Goal: Task Accomplishment & Management: Manage account settings

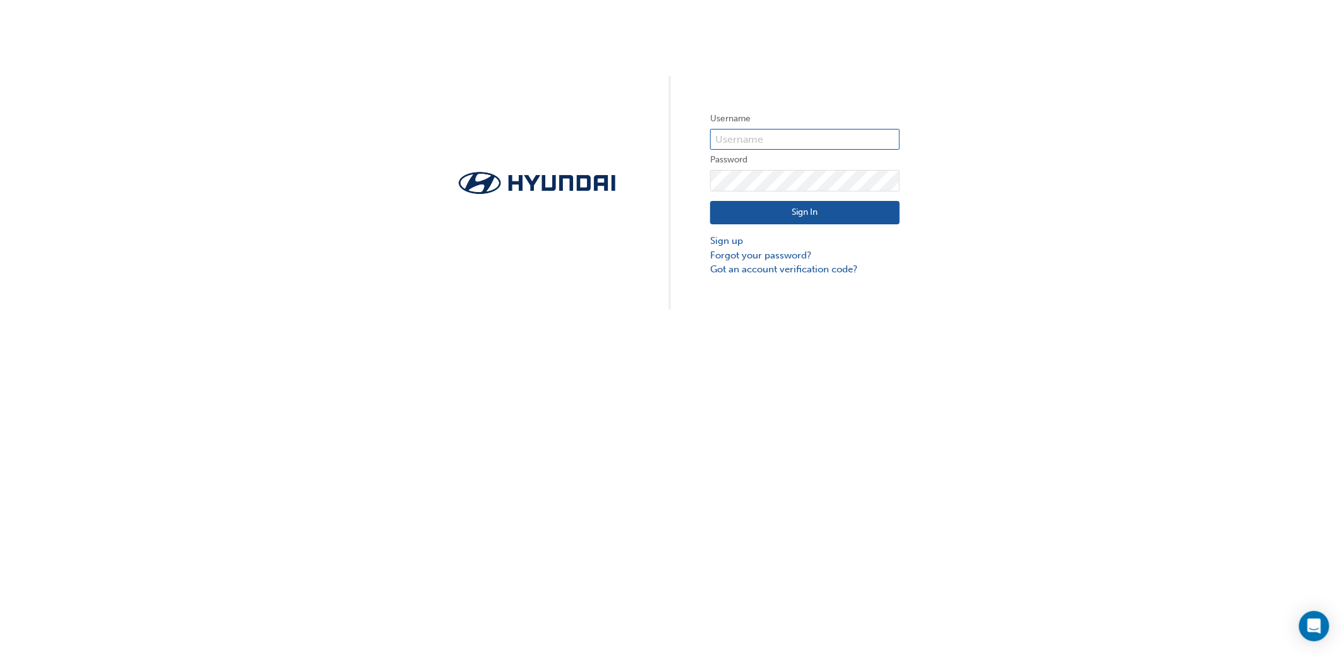
type input "34849"
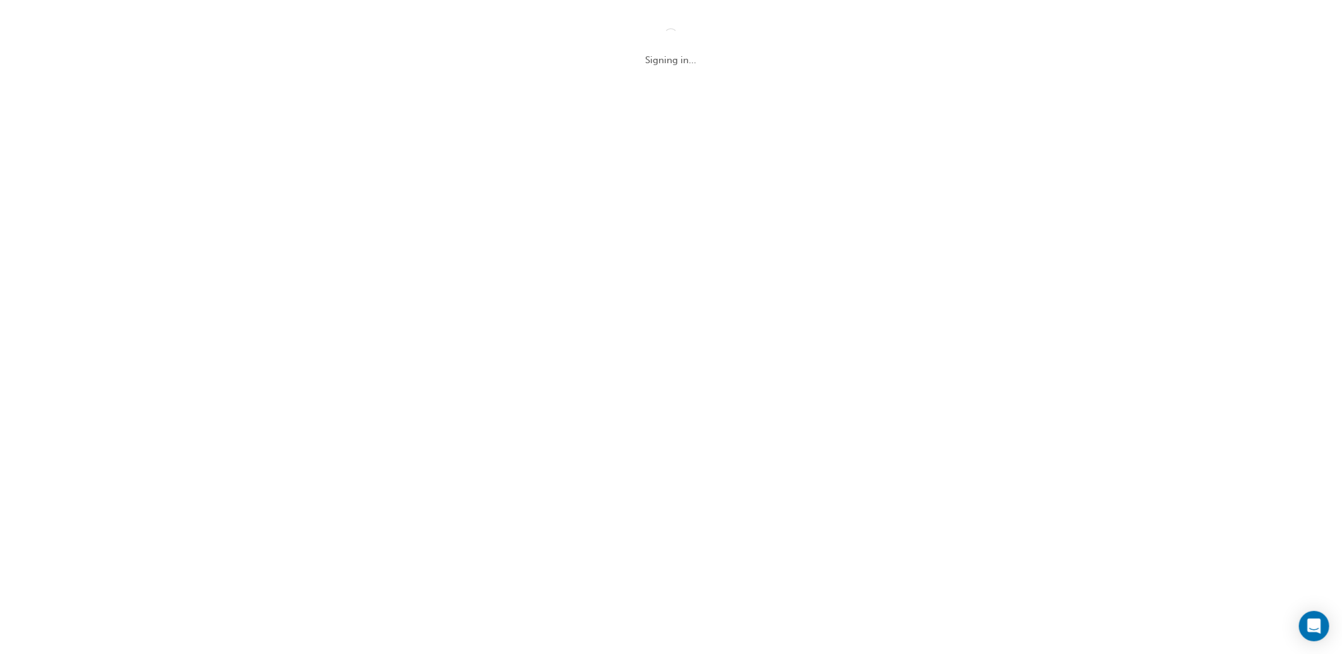
click at [879, 348] on div "Signing in..." at bounding box center [671, 327] width 1342 height 654
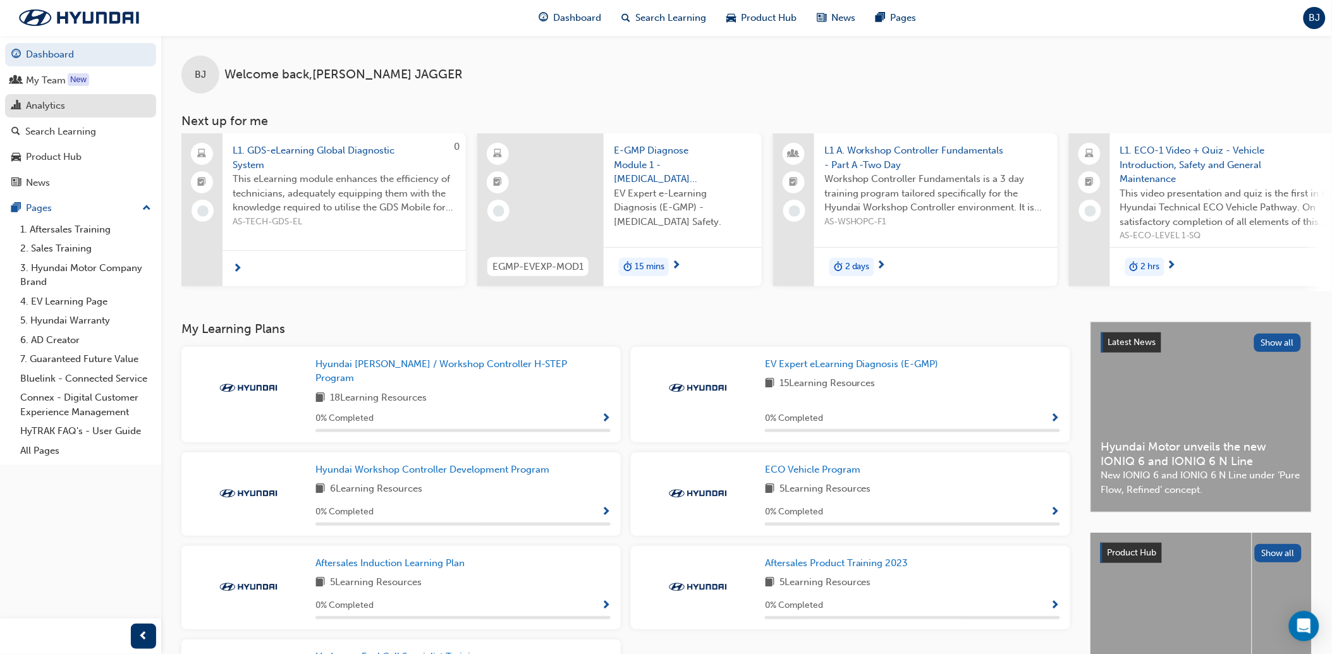
click at [57, 102] on div "Analytics" at bounding box center [45, 106] width 39 height 15
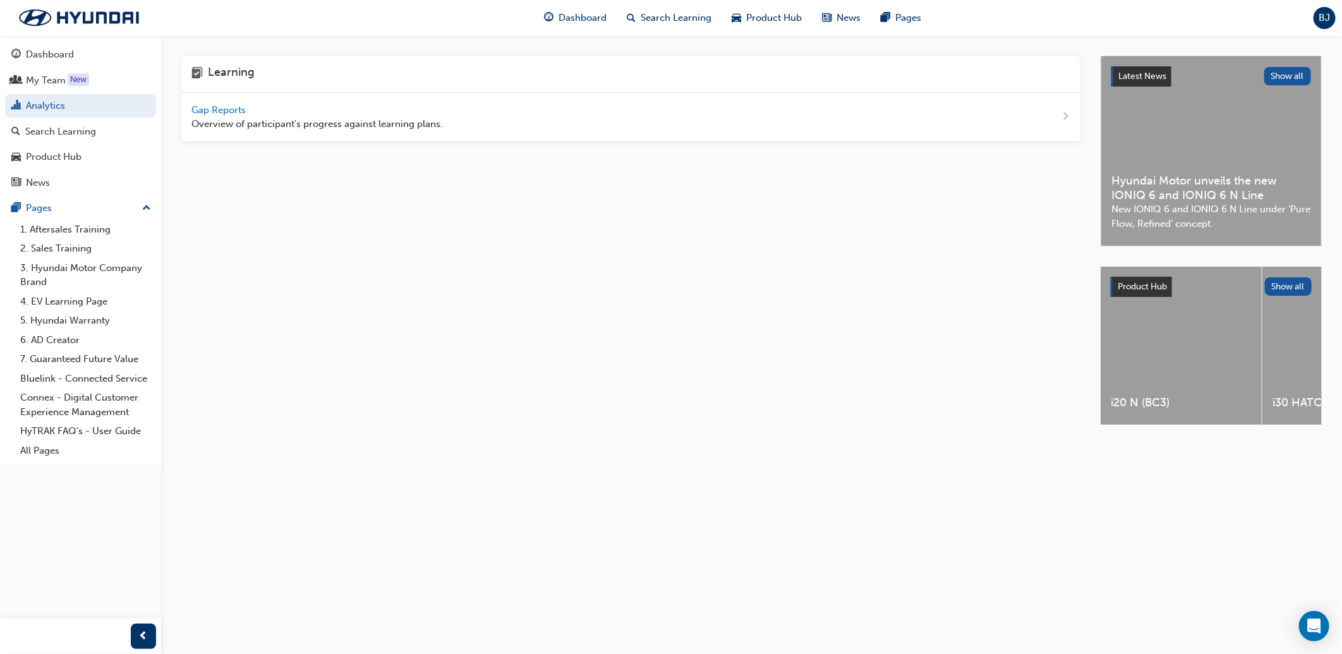
click at [228, 106] on span "Gap Reports" at bounding box center [219, 109] width 57 height 11
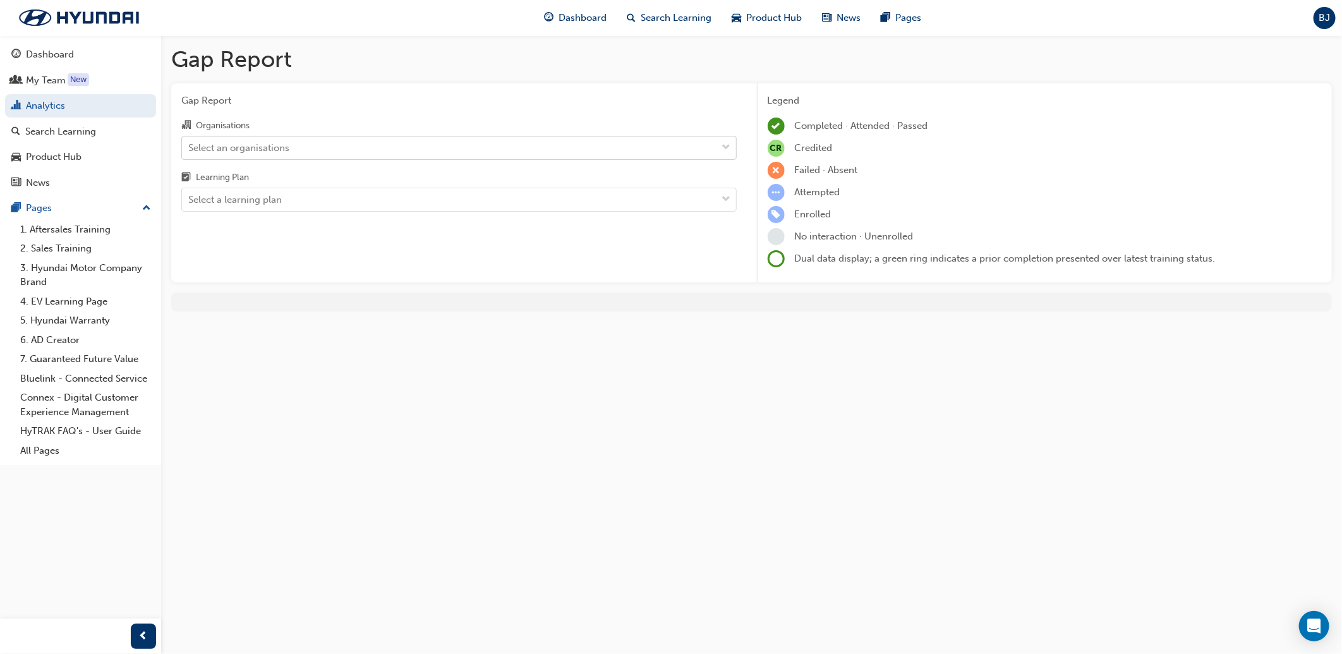
click at [254, 137] on div "Select an organisations" at bounding box center [449, 148] width 535 height 22
click at [190, 142] on input "Organisations Select an organisations" at bounding box center [188, 147] width 1 height 11
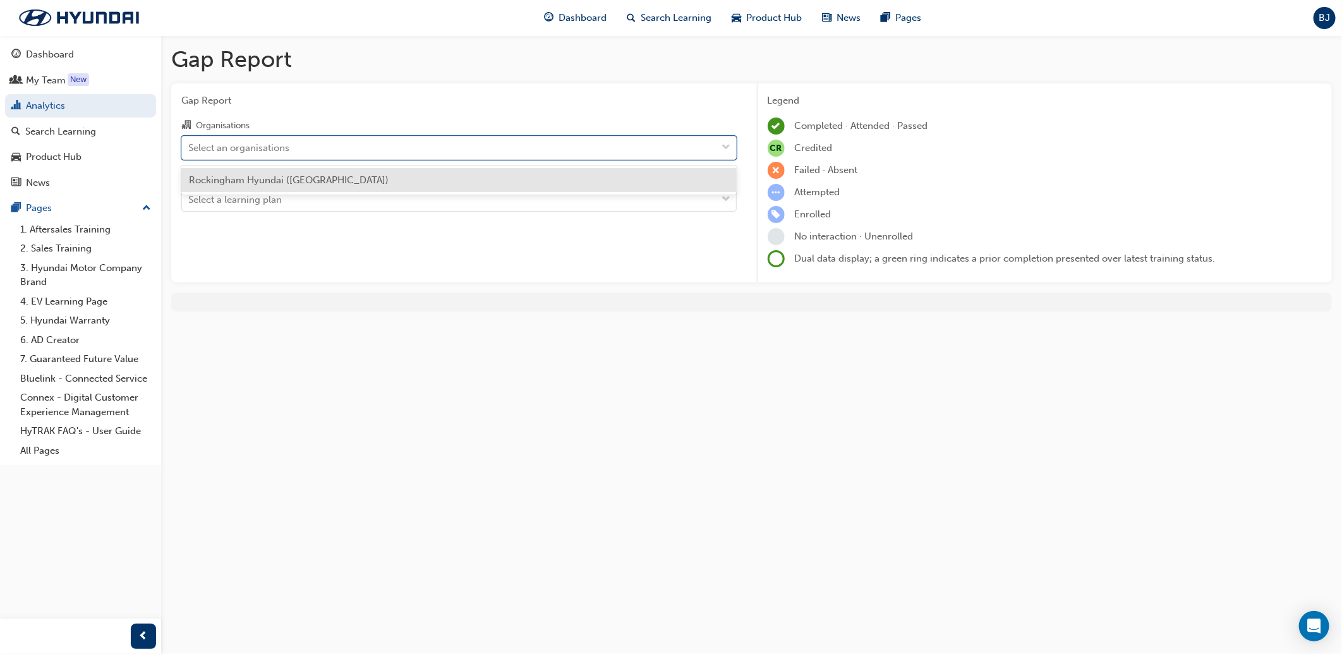
click at [248, 173] on div "Rockingham Hyundai ([GEOGRAPHIC_DATA])" at bounding box center [459, 180] width 556 height 25
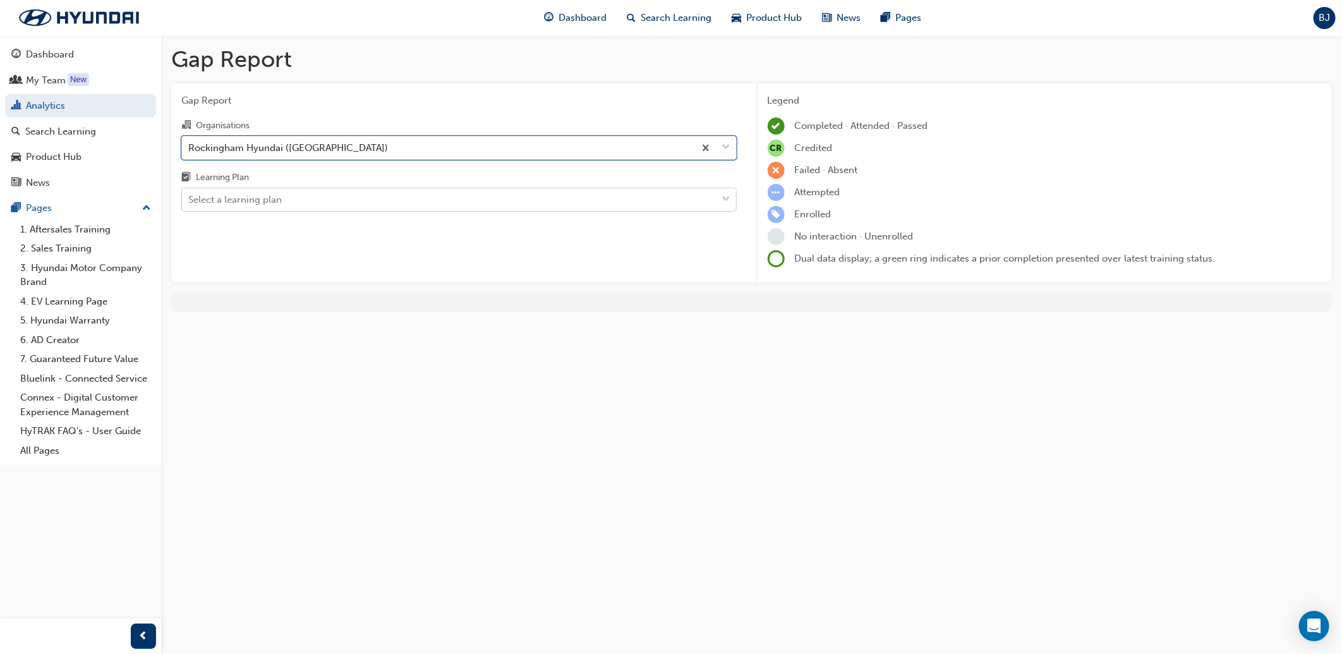
click at [248, 206] on div "Select a learning plan" at bounding box center [235, 200] width 94 height 15
click at [190, 205] on input "Learning Plan Select a learning plan" at bounding box center [188, 199] width 1 height 11
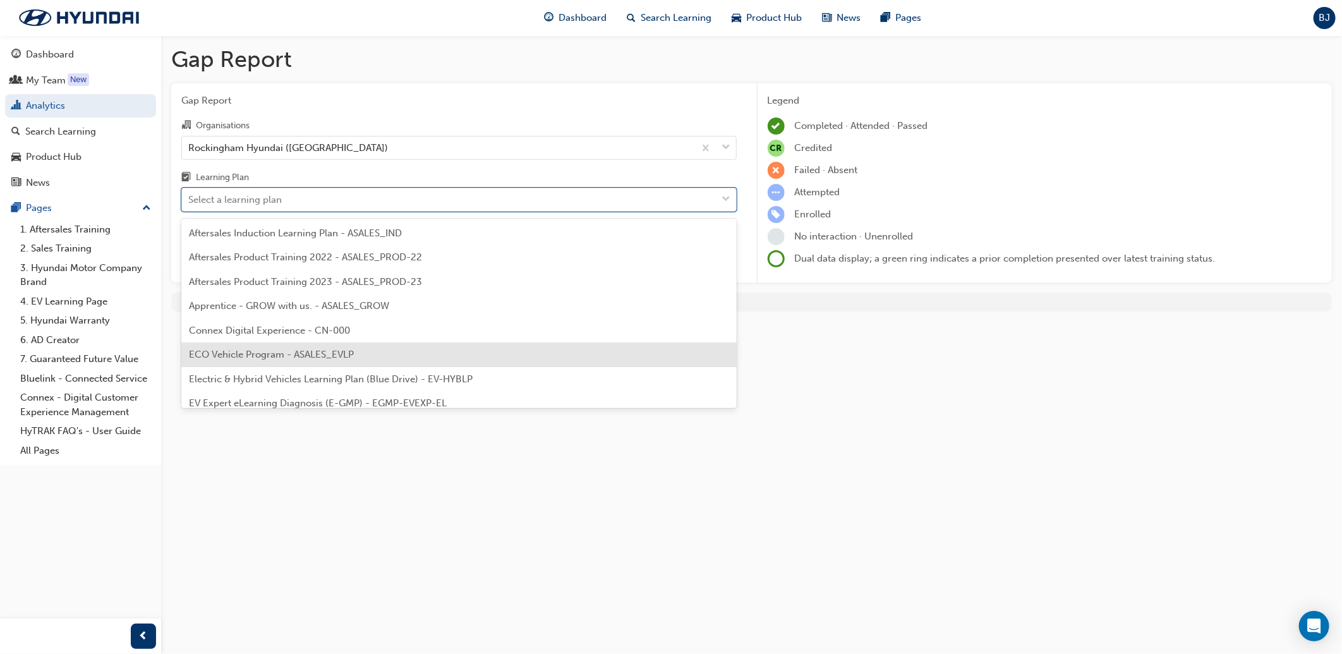
click at [346, 354] on span "ECO Vehicle Program - ASALES_EVLP" at bounding box center [271, 354] width 165 height 11
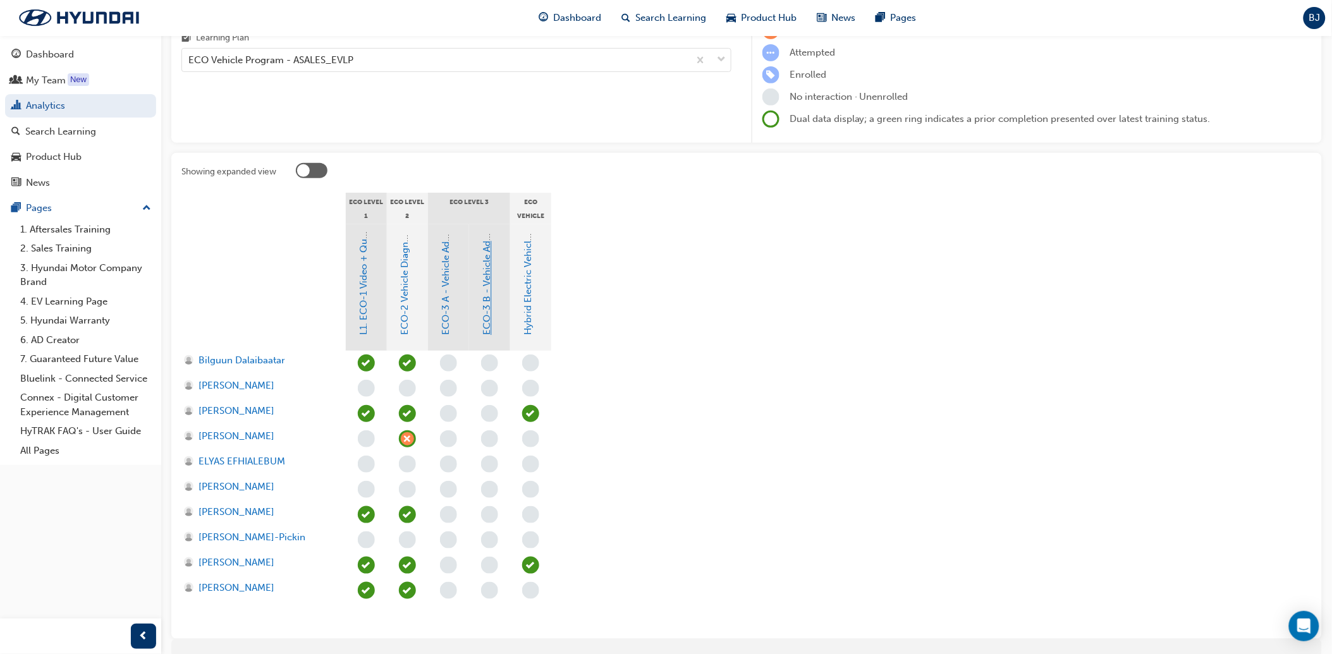
scroll to position [194, 0]
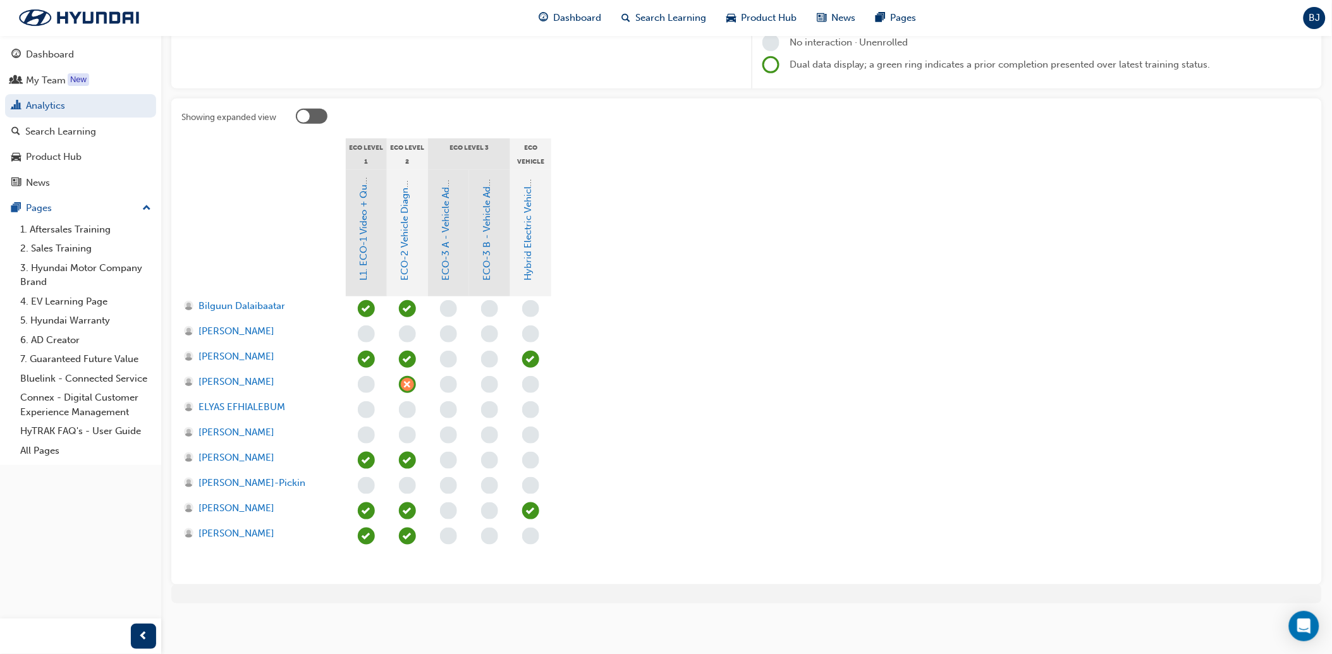
click at [771, 349] on section "ECO Level 1 ECO Level 2 ECO Level 3 ECO Vehicle Additional Learning L1. ECO-1 V…" at bounding box center [746, 356] width 1130 height 436
click at [276, 241] on div at bounding box center [263, 233] width 164 height 126
click at [293, 224] on div at bounding box center [263, 233] width 164 height 126
drag, startPoint x: 367, startPoint y: 480, endPoint x: 296, endPoint y: 249, distance: 241.9
click at [296, 249] on div at bounding box center [263, 233] width 164 height 126
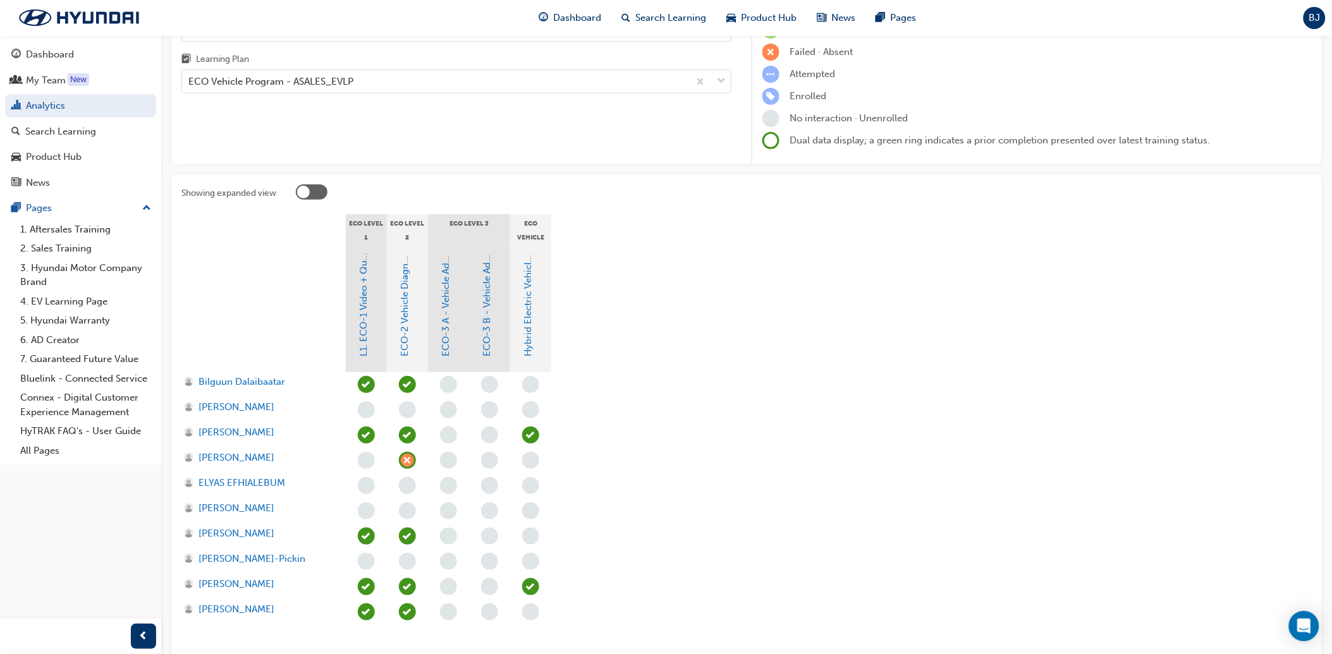
scroll to position [0, 0]
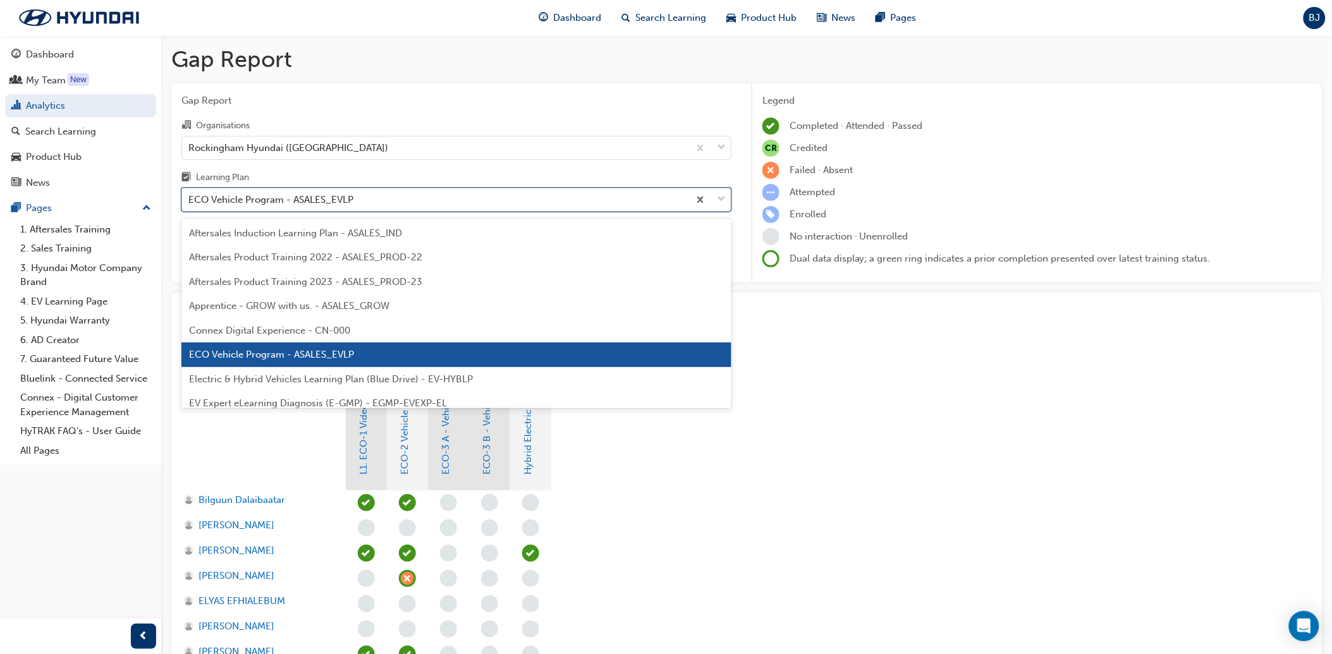
click at [337, 201] on div "ECO Vehicle Program - ASALES_EVLP" at bounding box center [270, 200] width 165 height 15
click at [190, 201] on input "Learning Plan option ECO Vehicle Program - ASALES_EVLP, selected. option ECO Ve…" at bounding box center [188, 199] width 1 height 11
click at [260, 419] on div at bounding box center [263, 427] width 164 height 126
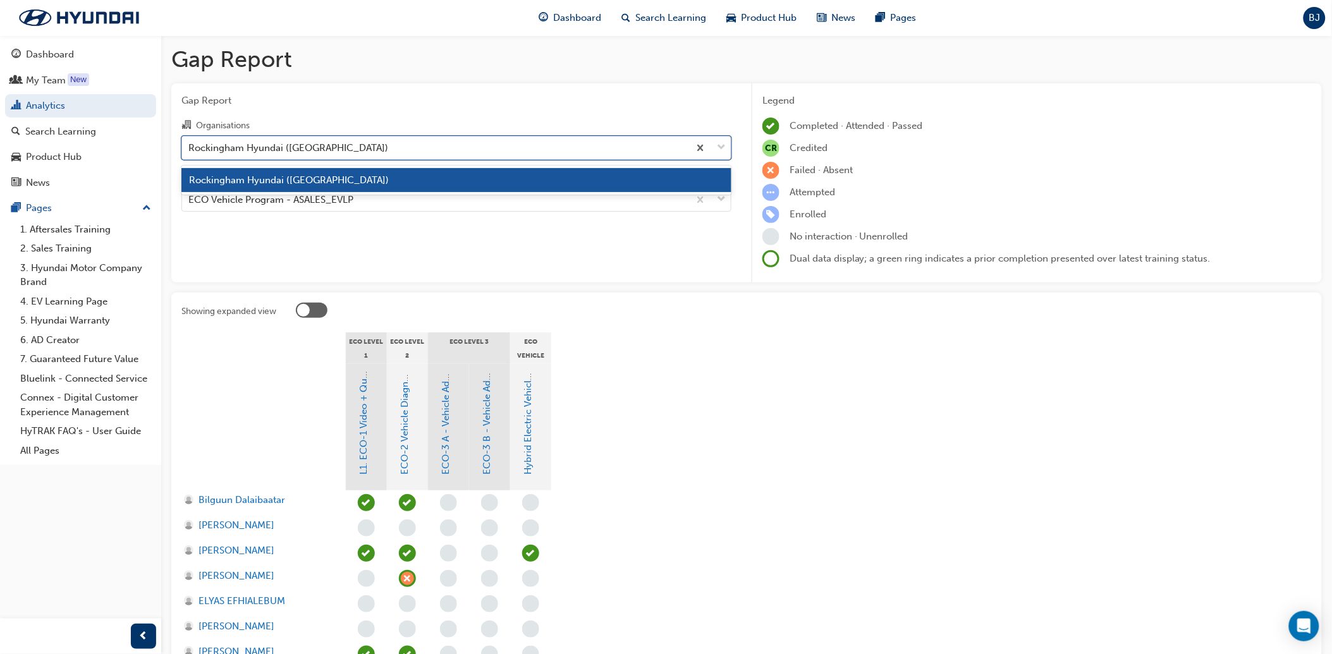
click at [253, 149] on div "Rockingham Hyundai ([GEOGRAPHIC_DATA])" at bounding box center [288, 147] width 200 height 15
click at [190, 149] on input "Organisations option Rockingham Hyundai (Rockingham), selected. option Rockingh…" at bounding box center [188, 147] width 1 height 11
click at [279, 185] on span "Rockingham Hyundai ([GEOGRAPHIC_DATA])" at bounding box center [289, 179] width 200 height 11
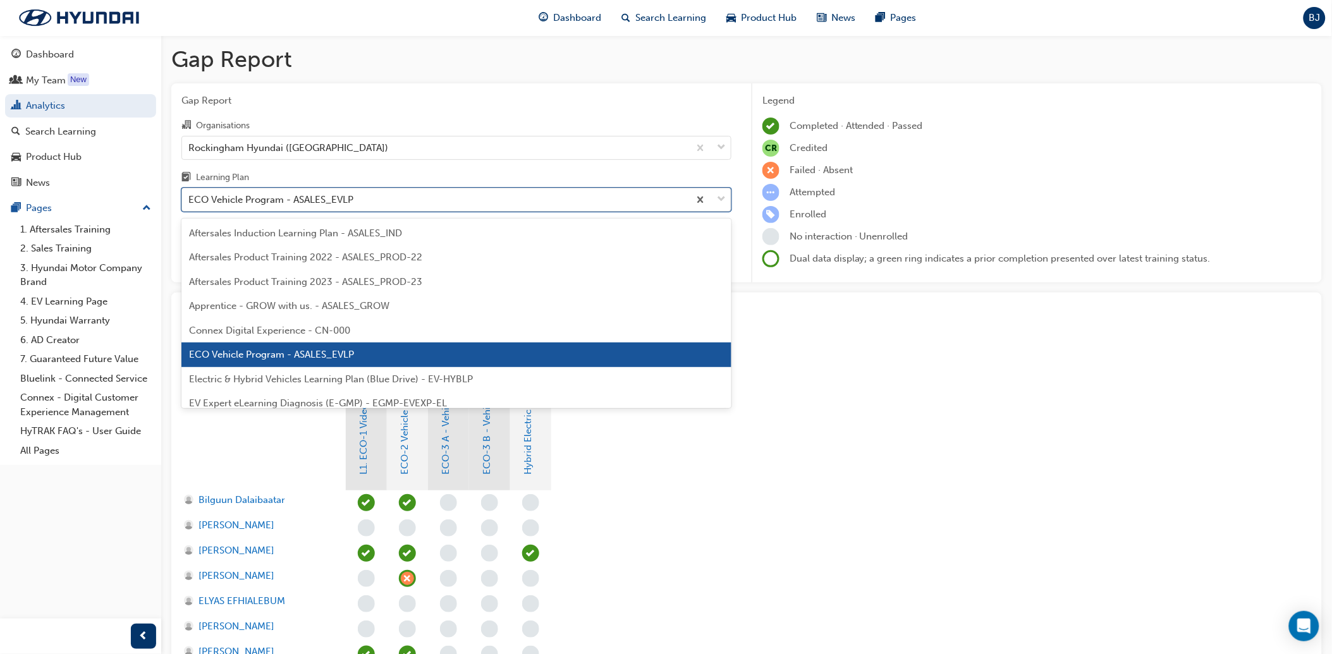
click at [281, 200] on div "ECO Vehicle Program - ASALES_EVLP" at bounding box center [270, 200] width 165 height 15
click at [190, 200] on input "Learning Plan option ECO Vehicle Program - ASALES_EVLP, selected. option ECO Ve…" at bounding box center [188, 199] width 1 height 11
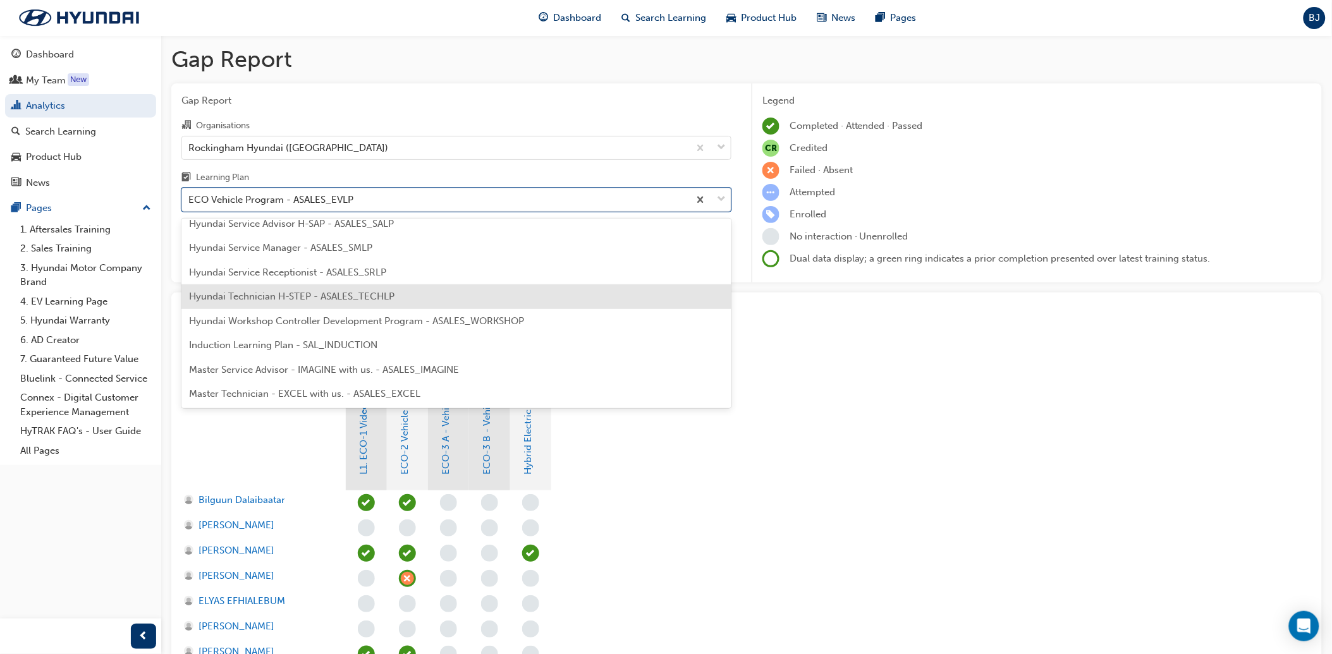
scroll to position [421, 0]
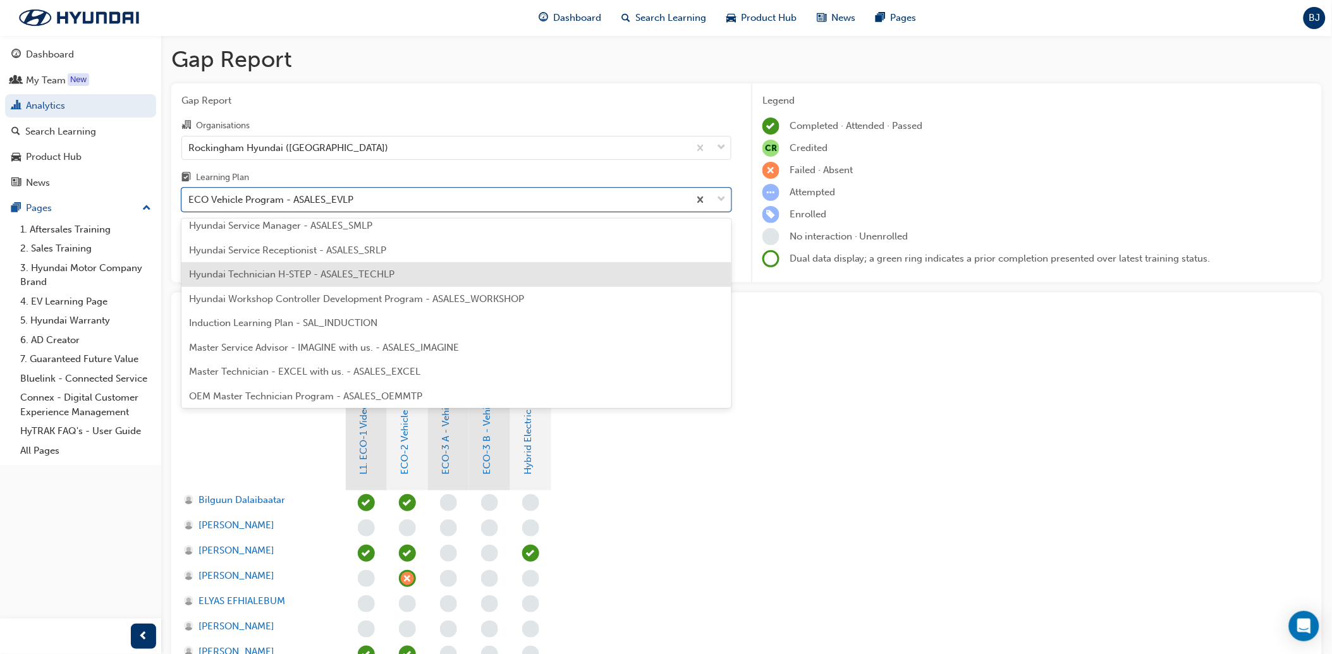
click at [315, 270] on span "Hyundai Technician H-STEP - ASALES_TECHLP" at bounding box center [291, 274] width 205 height 11
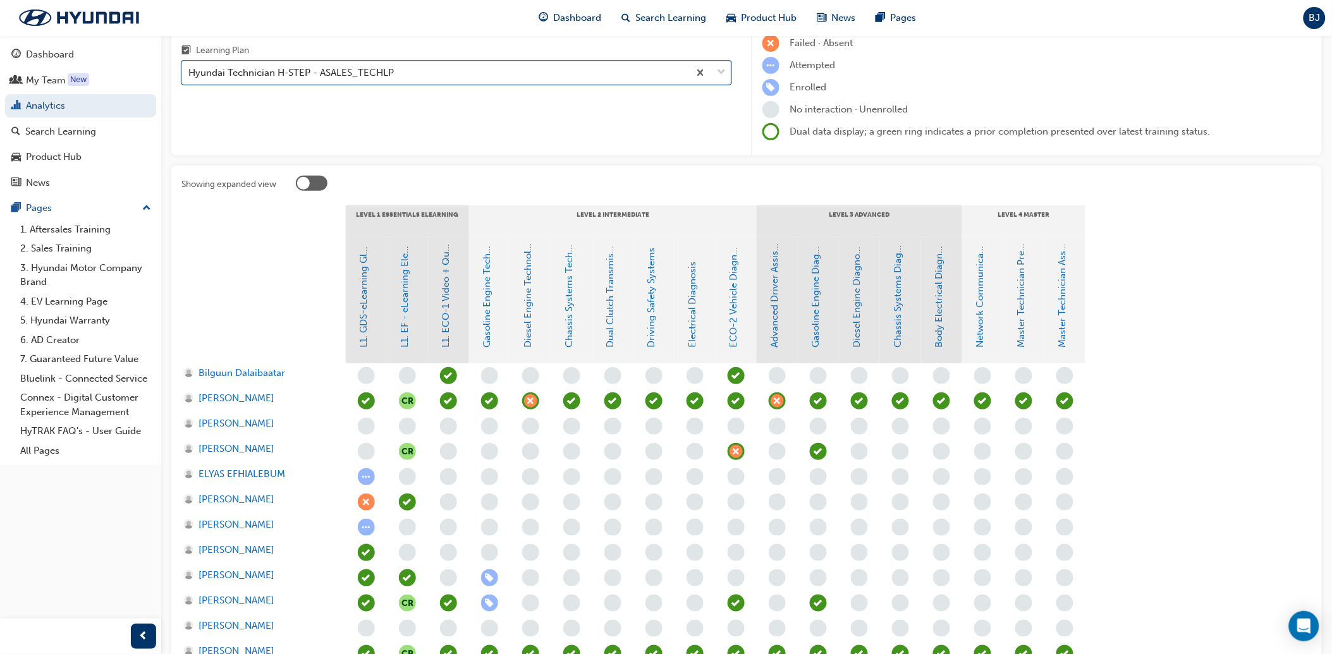
scroll to position [270, 0]
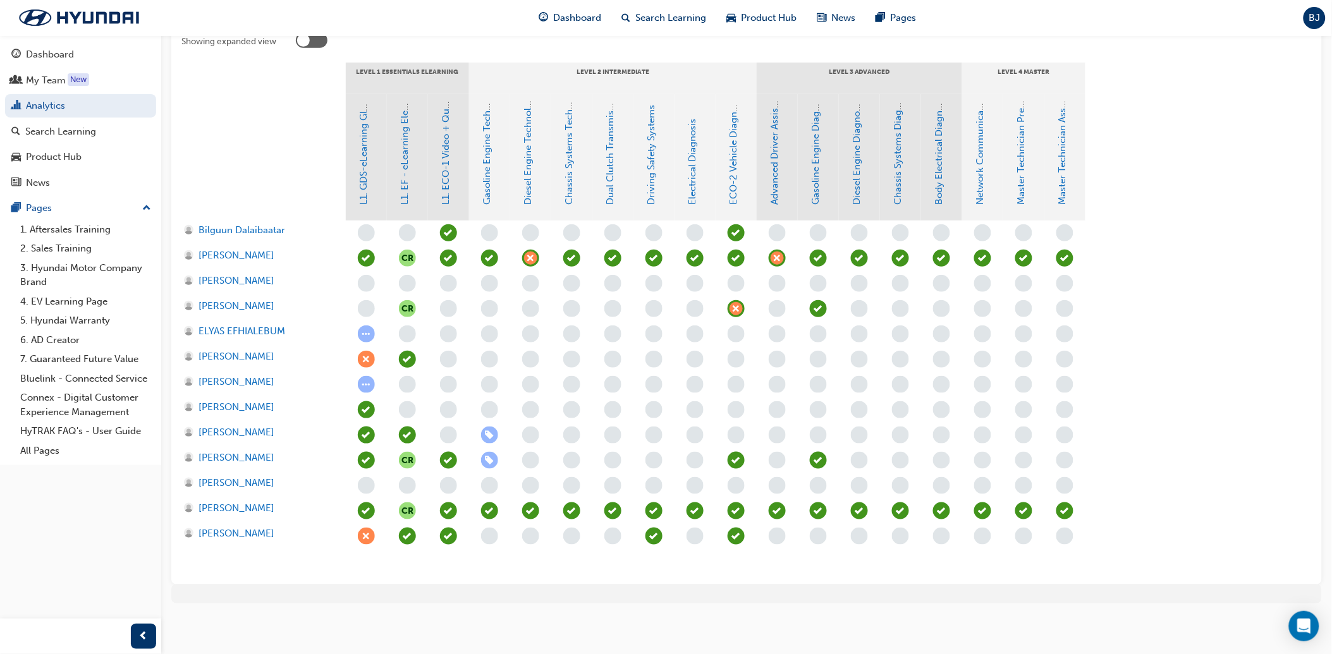
click at [323, 150] on div at bounding box center [263, 157] width 164 height 126
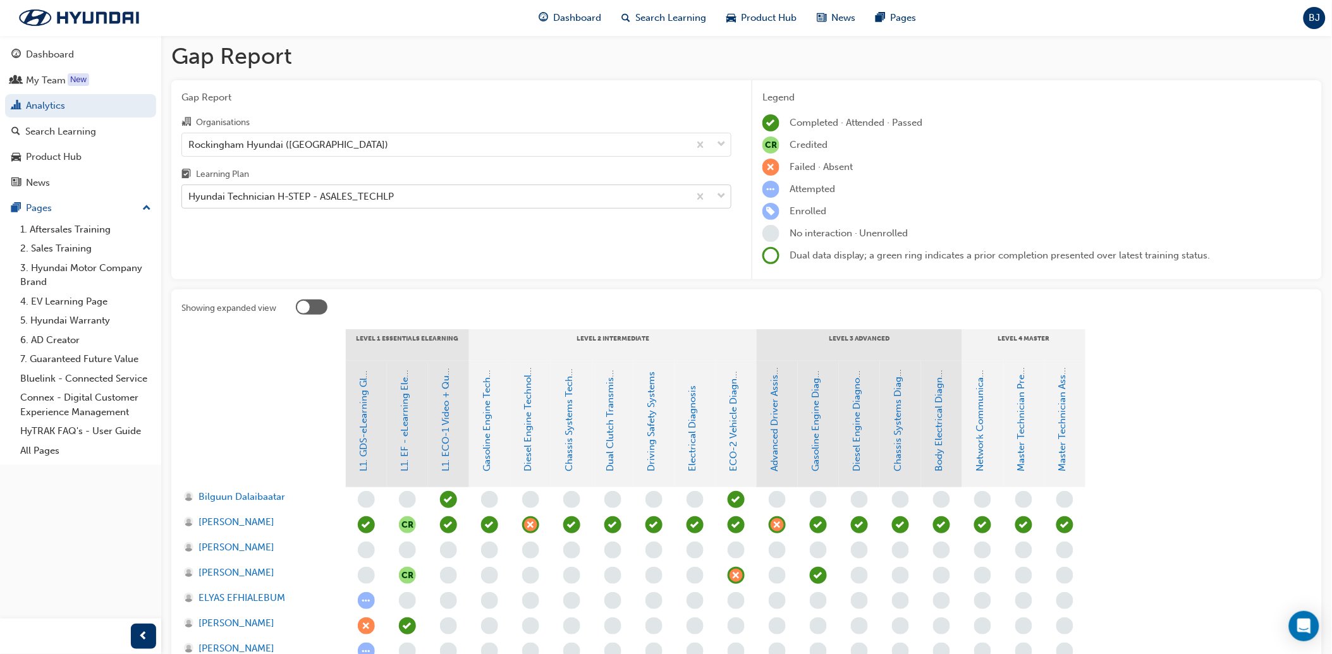
scroll to position [0, 0]
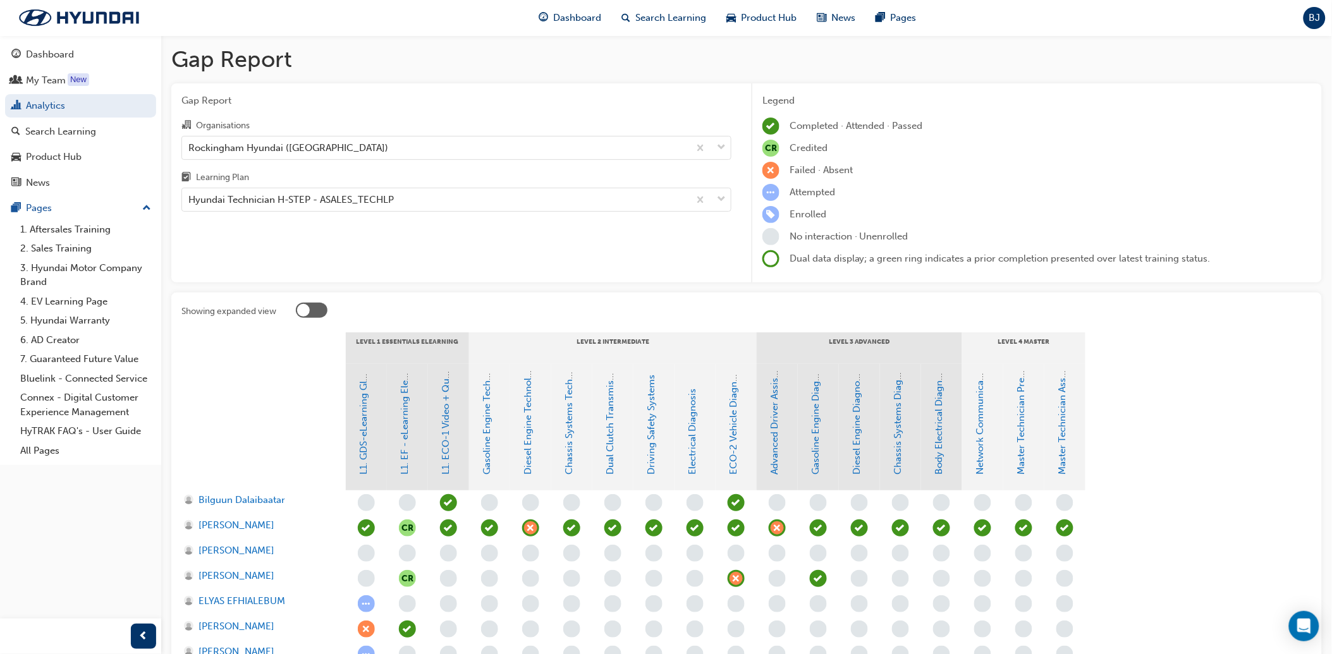
click at [310, 310] on div at bounding box center [312, 310] width 32 height 15
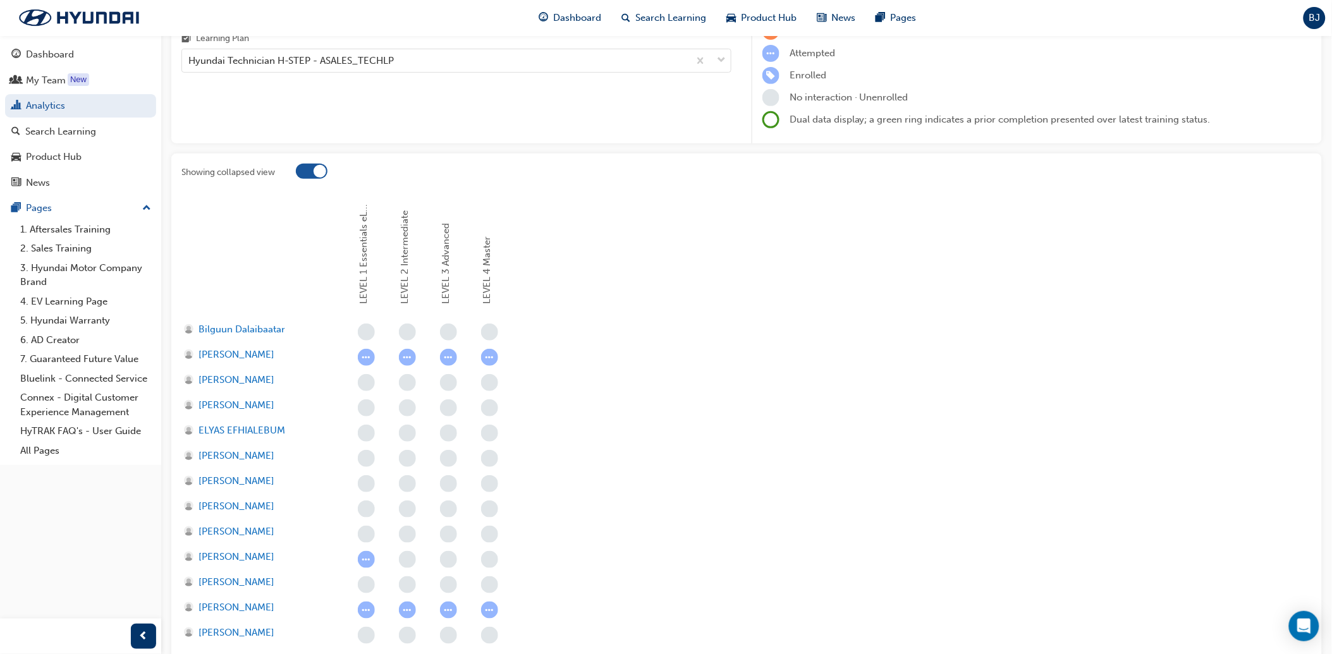
scroll to position [140, 0]
click at [307, 166] on div at bounding box center [312, 169] width 32 height 15
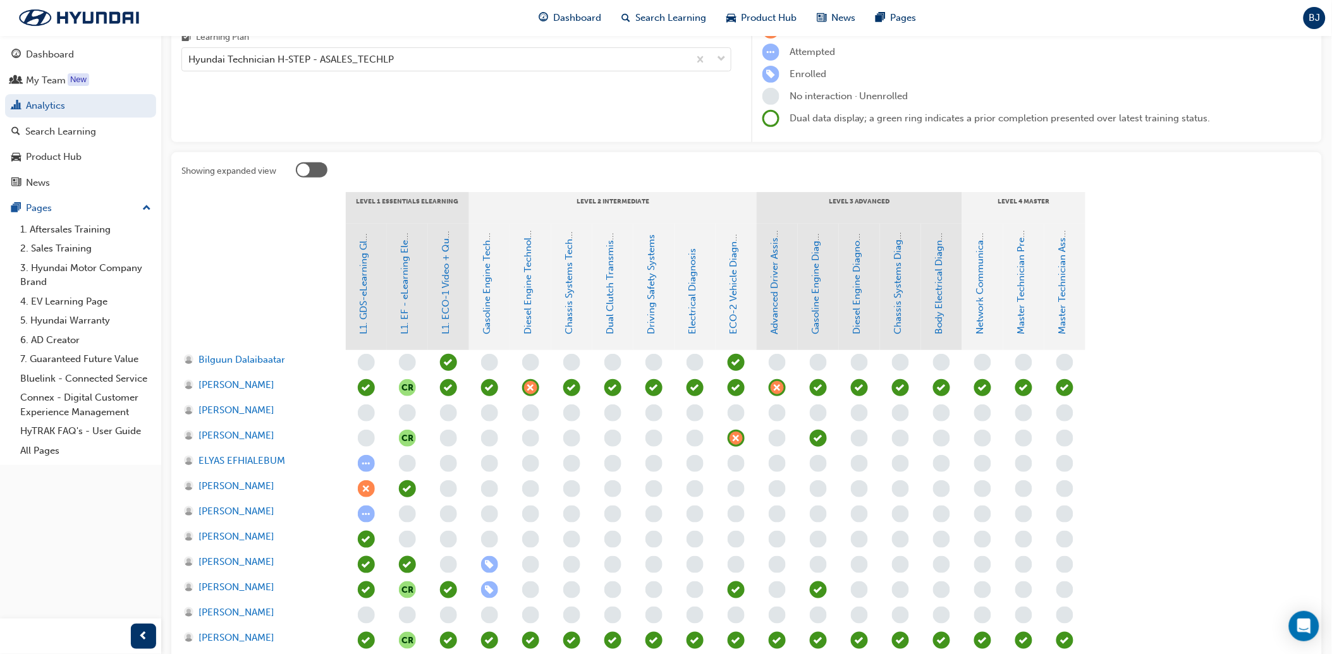
click at [234, 253] on div at bounding box center [263, 287] width 164 height 126
click at [741, 173] on div at bounding box center [804, 172] width 1016 height 20
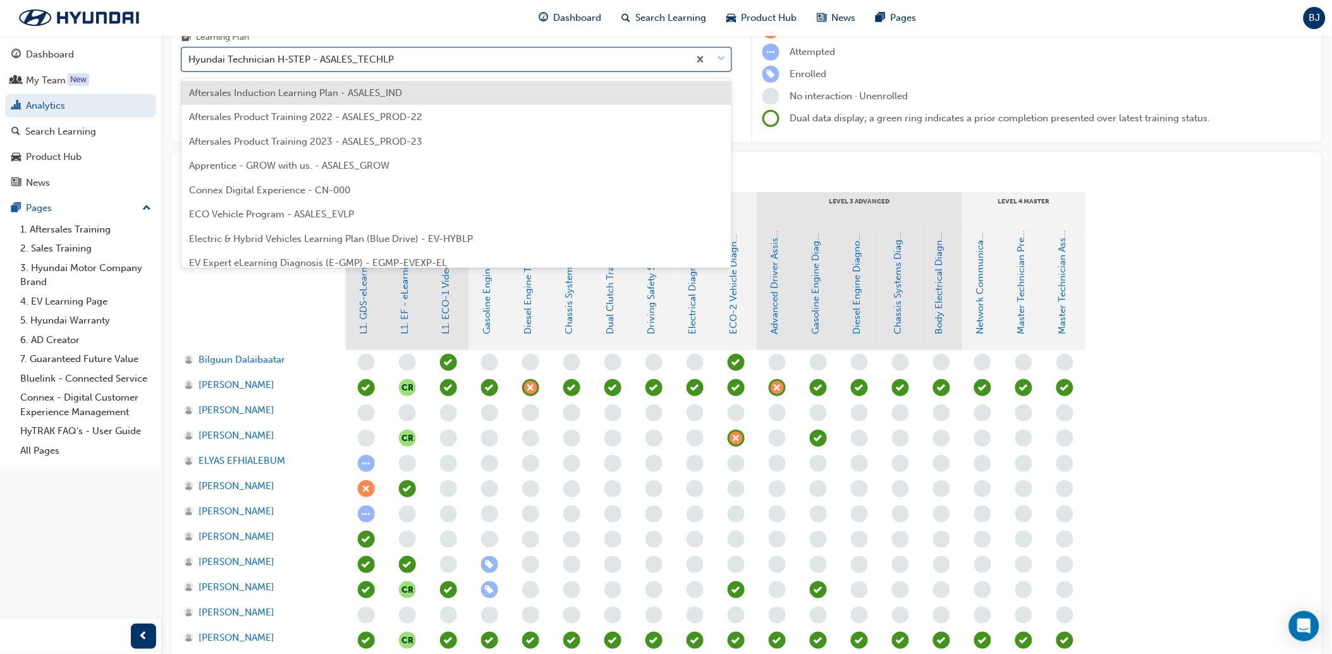
click at [375, 56] on div "Hyundai Technician H-STEP - ASALES_TECHLP" at bounding box center [290, 59] width 205 height 15
click at [190, 56] on input "Learning Plan option Hyundai Technician H-STEP - ASALES_TECHLP, selected. optio…" at bounding box center [188, 59] width 1 height 11
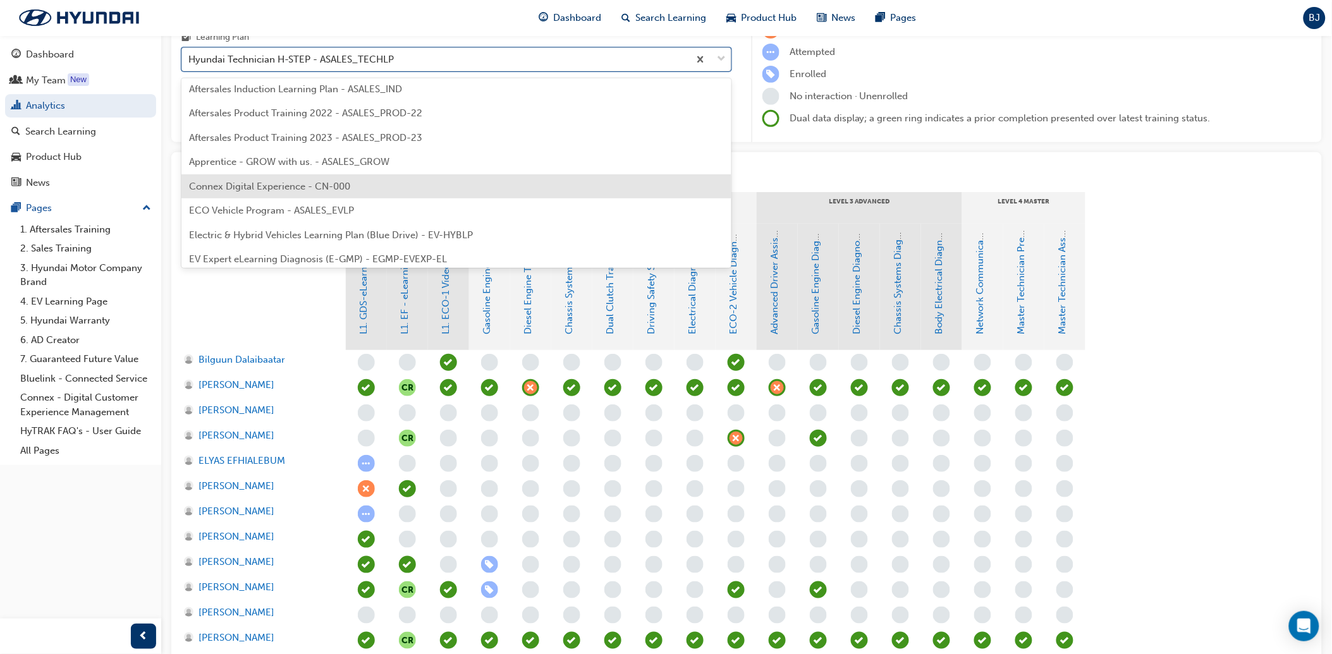
scroll to position [0, 0]
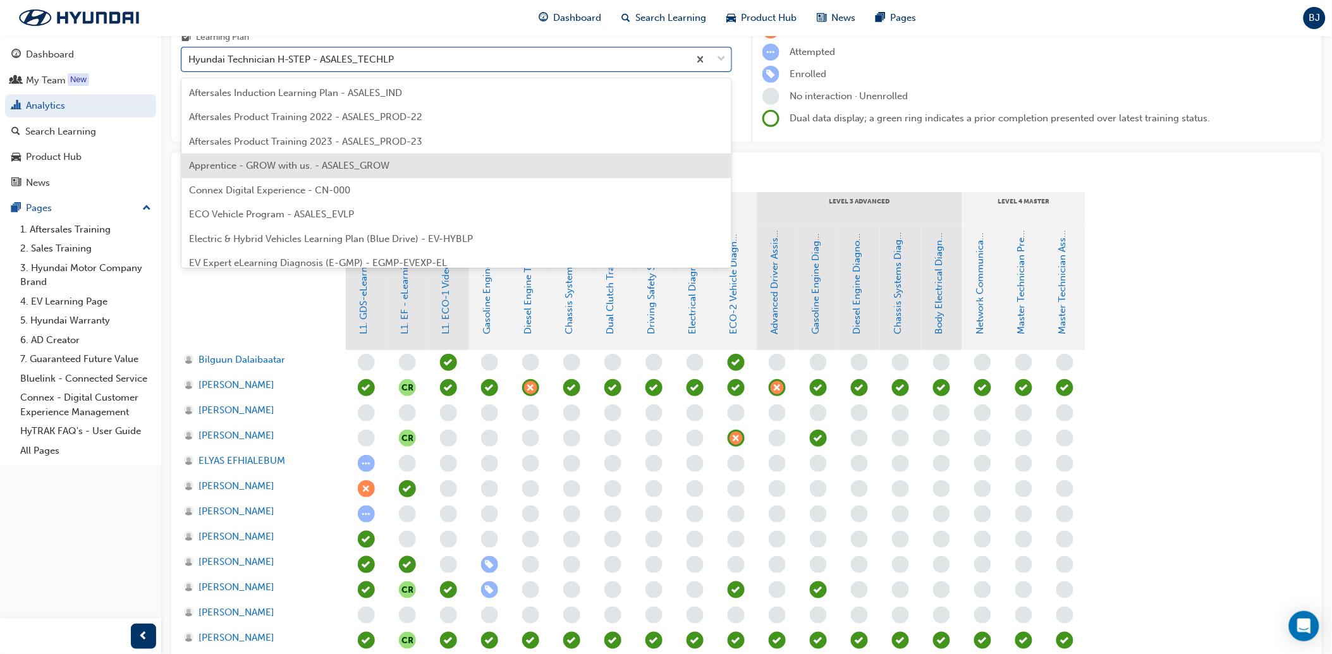
click at [311, 169] on span "Apprentice - GROW with us. - ASALES_GROW" at bounding box center [289, 165] width 200 height 11
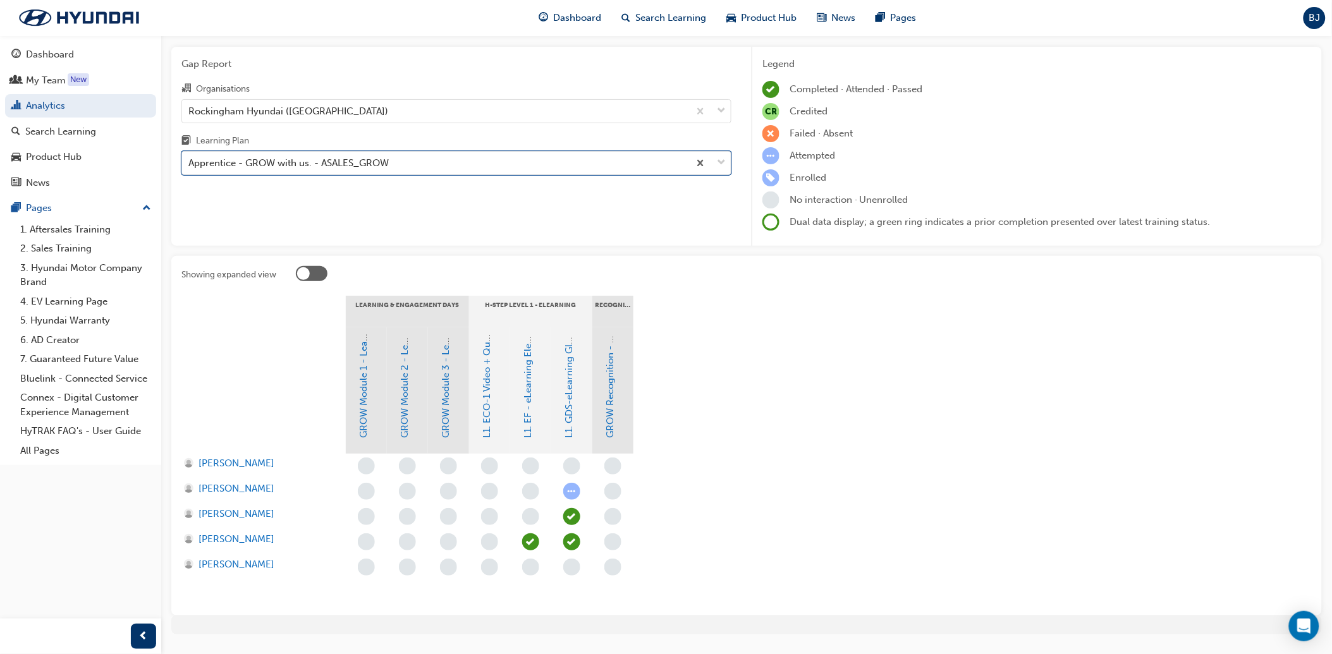
scroll to position [68, 0]
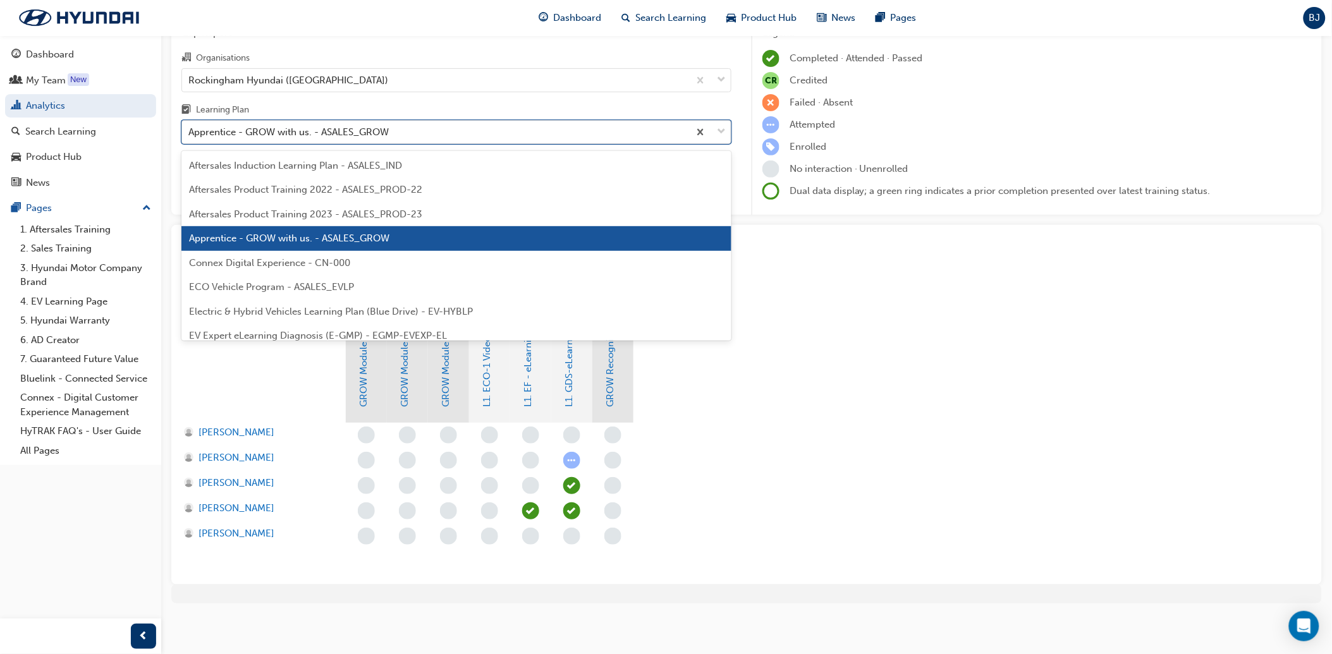
click at [442, 139] on div "Apprentice - GROW with us. - ASALES_GROW" at bounding box center [435, 132] width 507 height 22
click at [190, 137] on input "Learning Plan option Apprentice - GROW with us. - ASALES_GROW, selected. option…" at bounding box center [188, 131] width 1 height 11
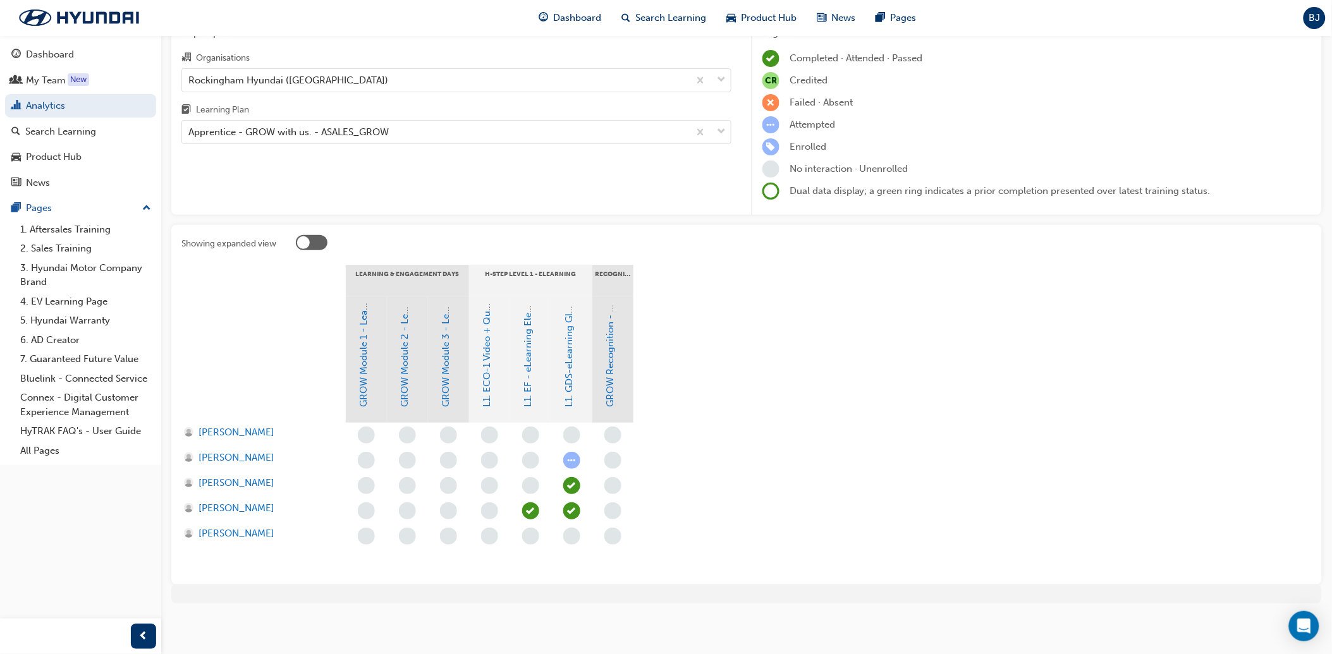
click at [277, 368] on div at bounding box center [263, 359] width 164 height 126
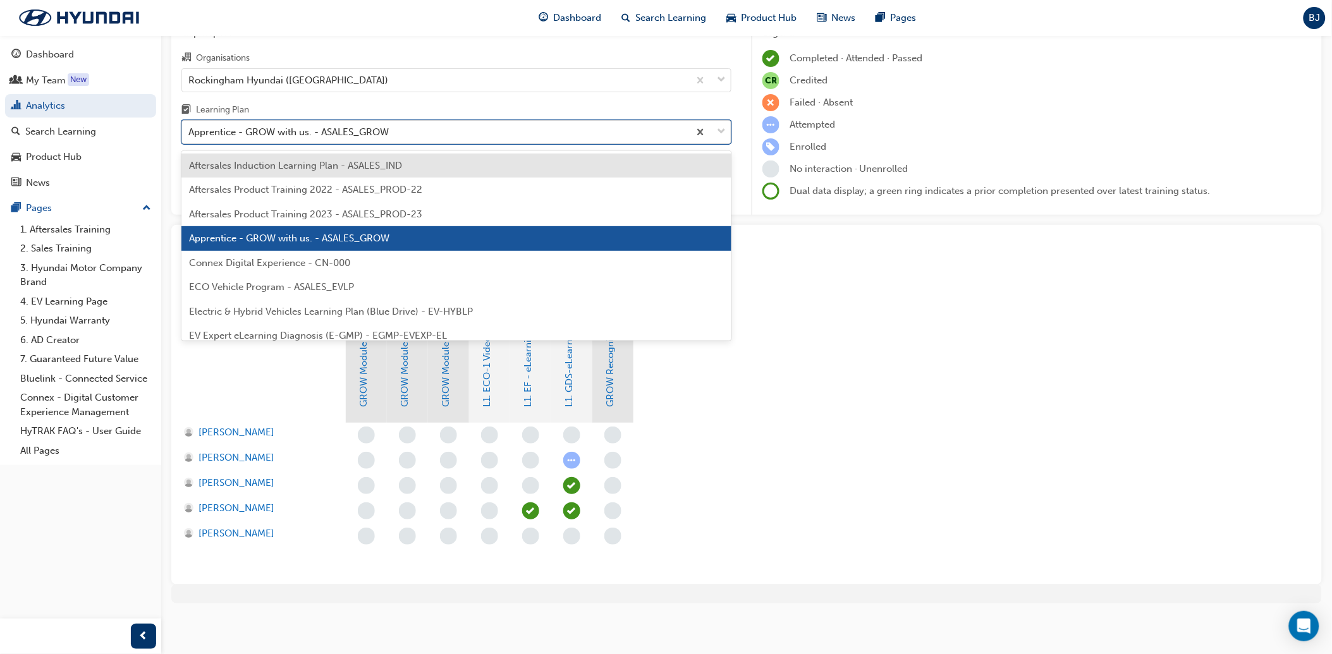
click at [287, 143] on div "Apprentice - GROW with us. - ASALES_GROW" at bounding box center [435, 132] width 507 height 22
click at [190, 137] on input "Learning Plan option Apprentice - GROW with us. - ASALES_GROW, selected. option…" at bounding box center [188, 131] width 1 height 11
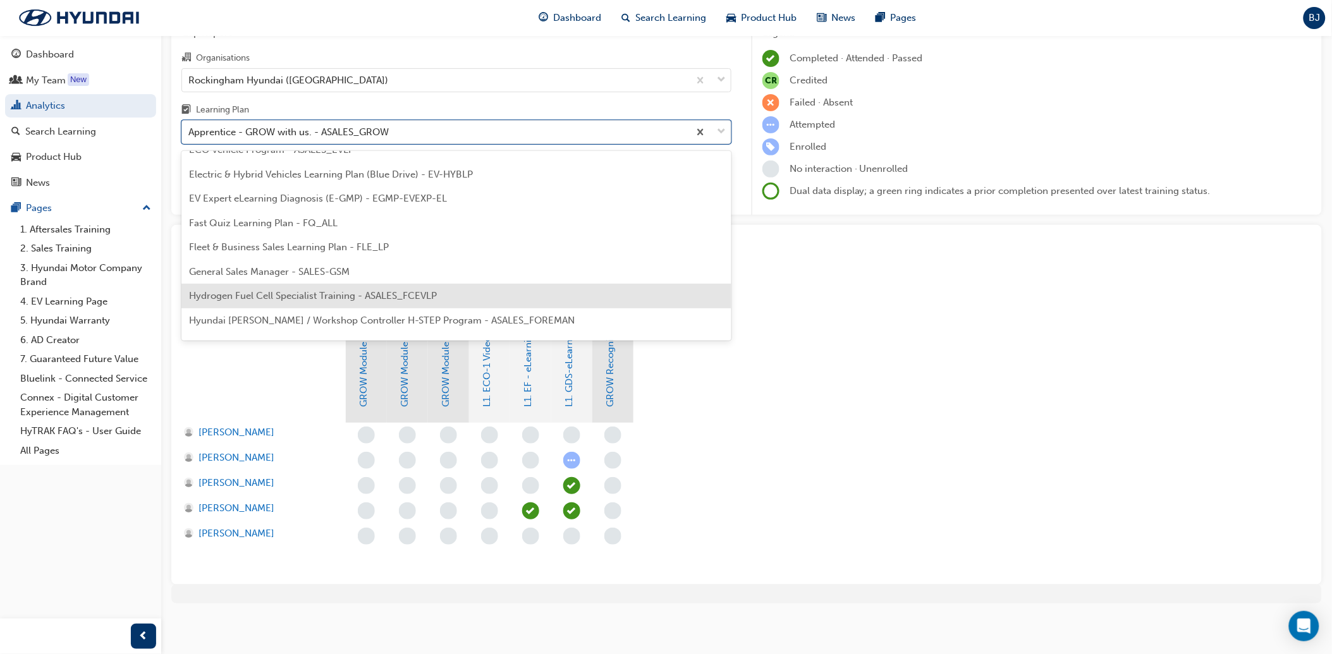
scroll to position [70, 0]
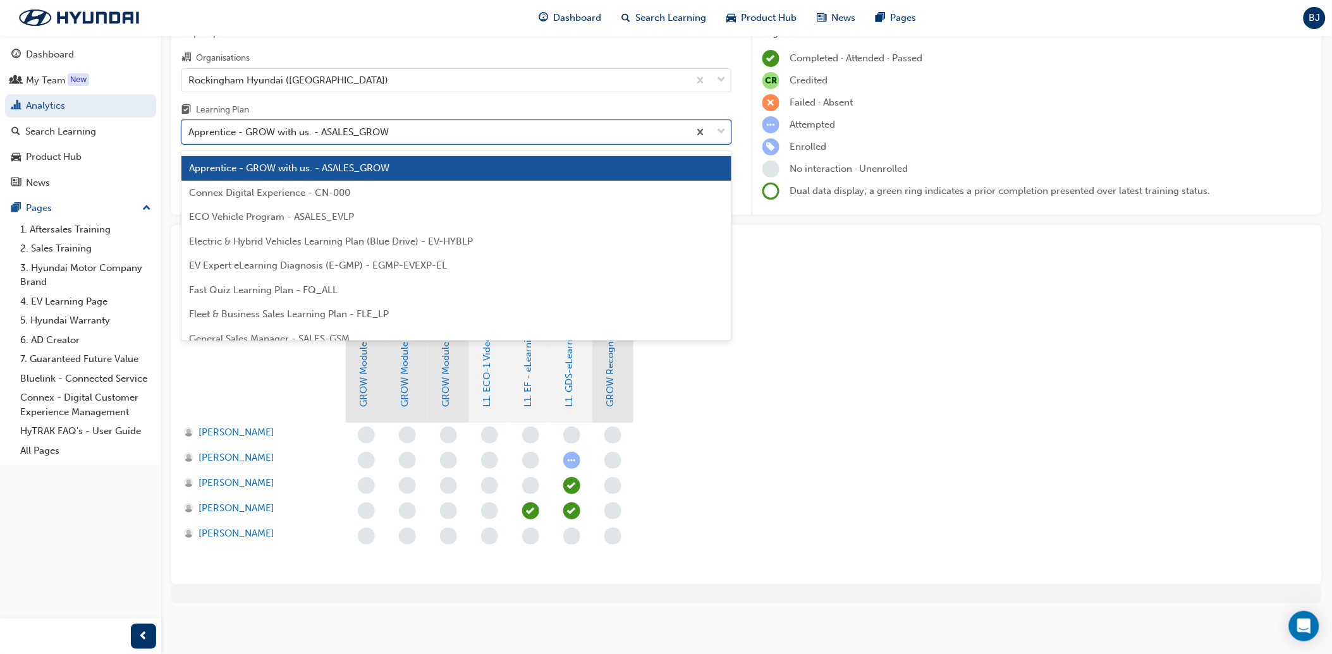
click at [248, 217] on span "ECO Vehicle Program - ASALES_EVLP" at bounding box center [271, 216] width 165 height 11
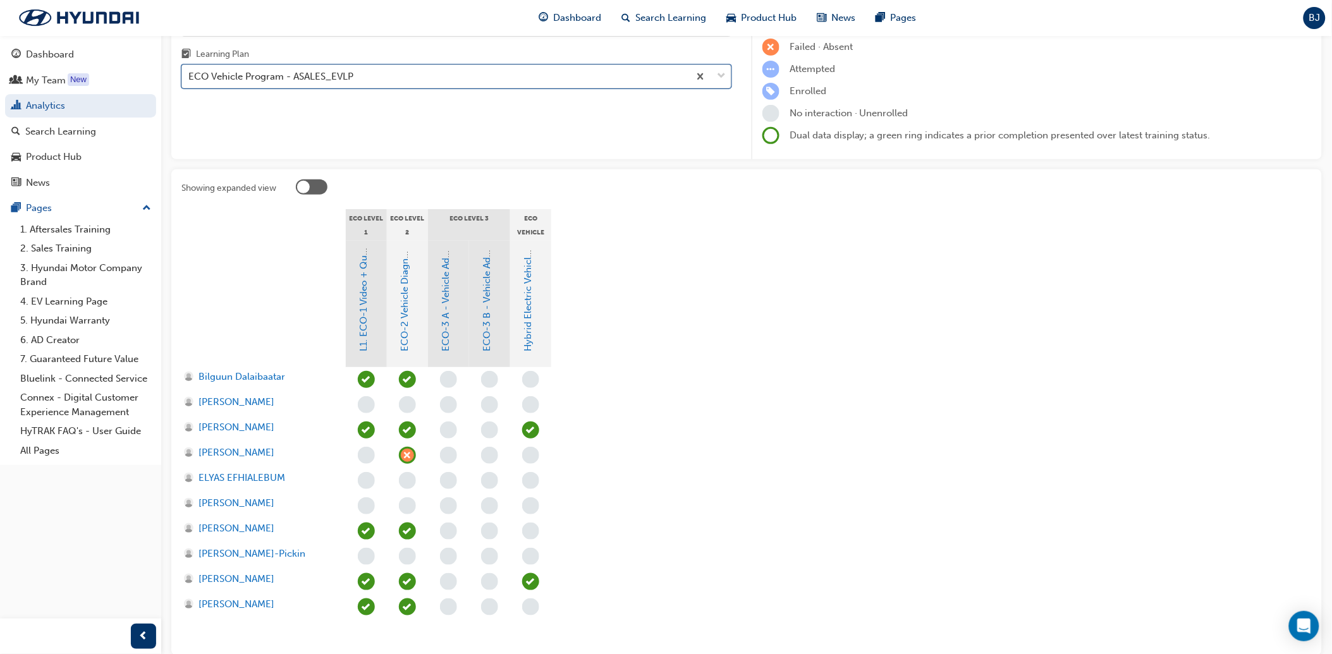
scroll to position [194, 0]
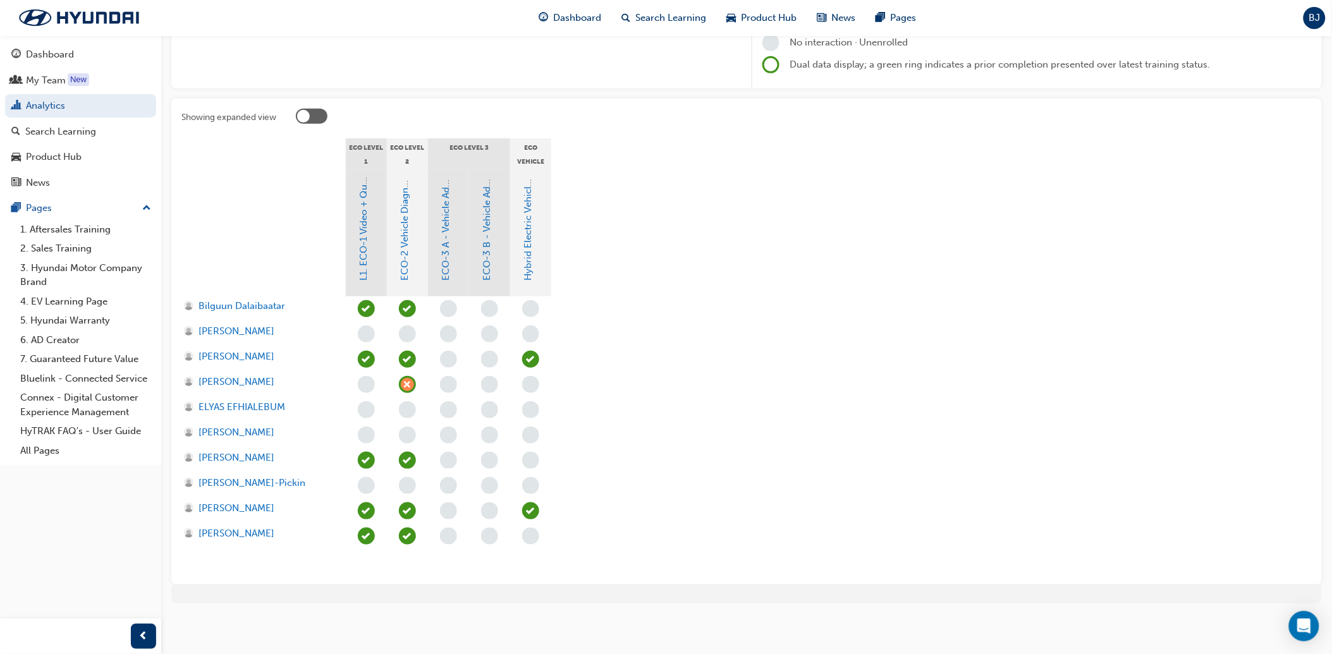
click at [744, 260] on section "ECO Level 1 ECO Level 2 ECO Level 3 ECO Vehicle Additional Learning L1. ECO-1 V…" at bounding box center [746, 356] width 1130 height 436
click at [810, 404] on section "ECO Level 1 ECO Level 2 ECO Level 3 ECO Vehicle Additional Learning L1. ECO-1 V…" at bounding box center [746, 356] width 1130 height 436
click at [667, 276] on section "ECO Level 1 ECO Level 2 ECO Level 3 ECO Vehicle Additional Learning L1. ECO-1 V…" at bounding box center [746, 356] width 1130 height 436
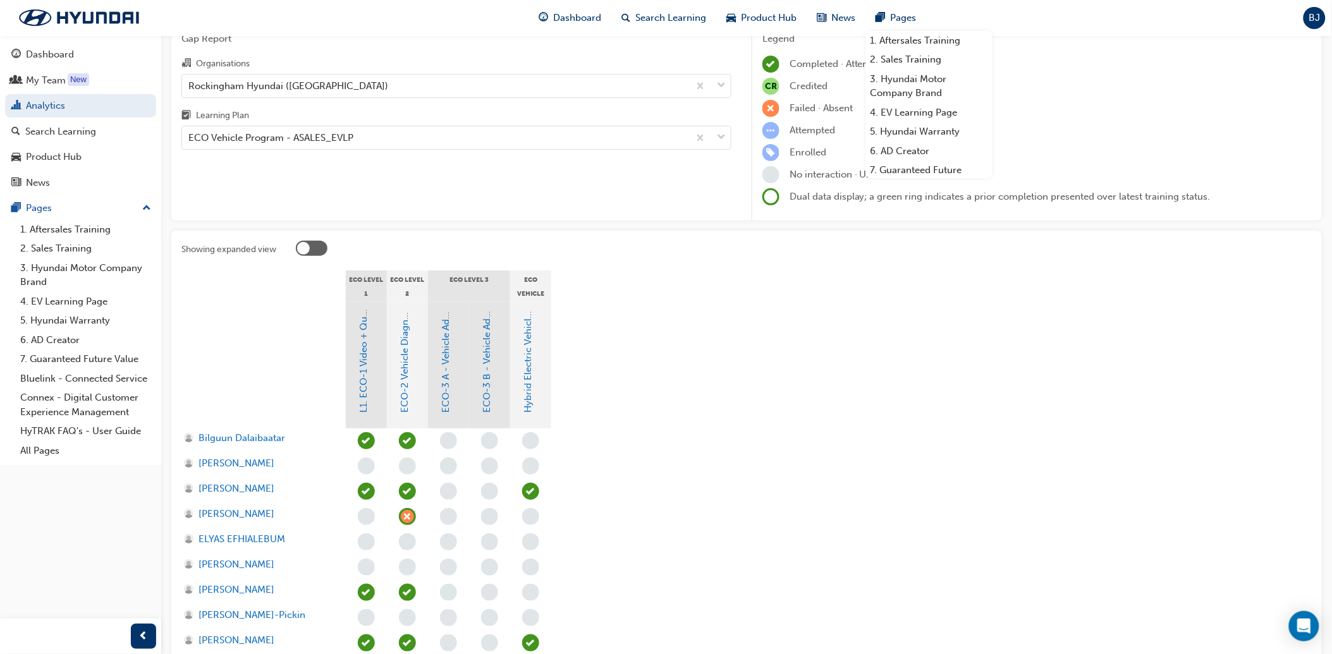
scroll to position [140, 0]
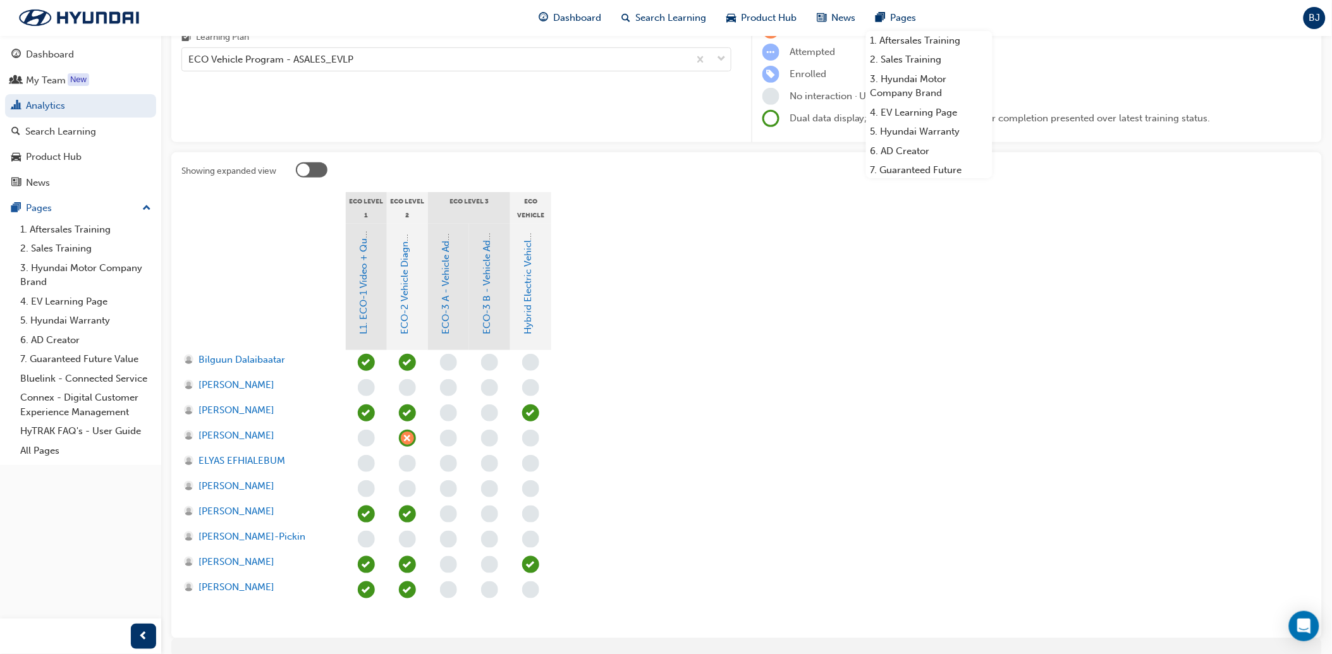
drag, startPoint x: 1046, startPoint y: 457, endPoint x: 1047, endPoint y: 450, distance: 7.1
click at [1047, 450] on section "ECO Level 1 ECO Level 2 ECO Level 3 ECO Vehicle Additional Learning L1. ECO-1 V…" at bounding box center [746, 410] width 1130 height 436
click at [735, 355] on section "ECO Level 1 ECO Level 2 ECO Level 3 ECO Vehicle Additional Learning L1. ECO-1 V…" at bounding box center [746, 410] width 1130 height 436
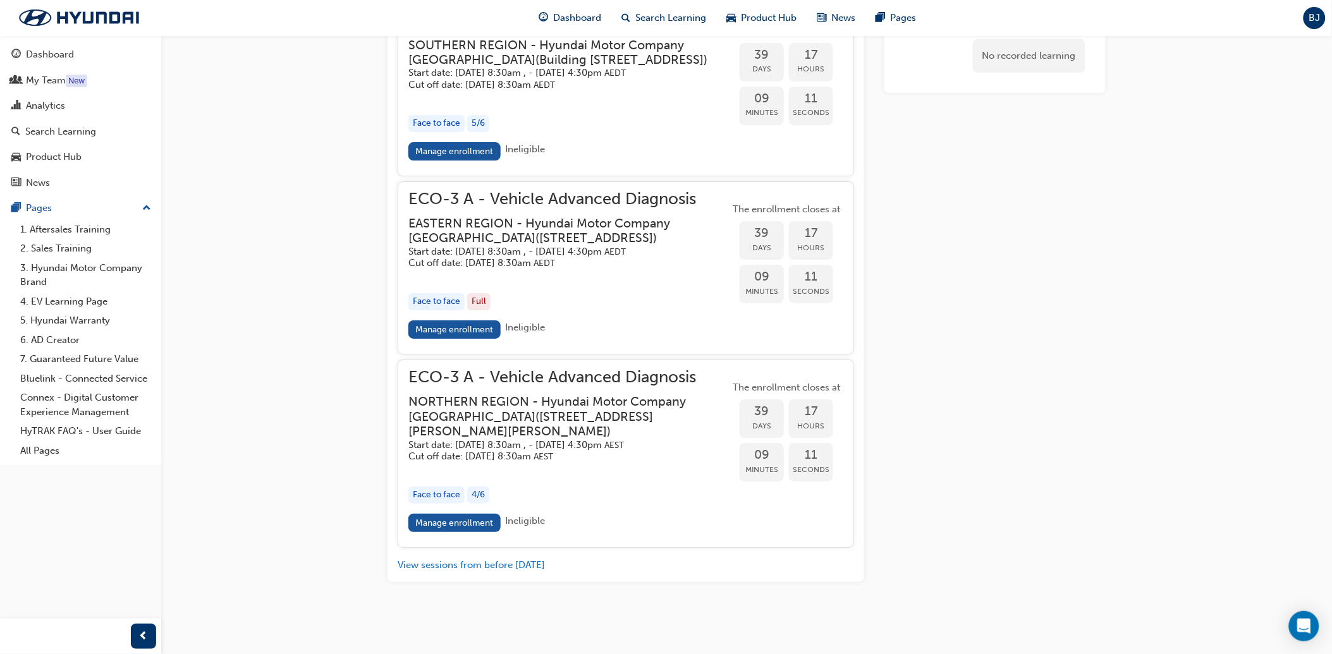
scroll to position [1540, 0]
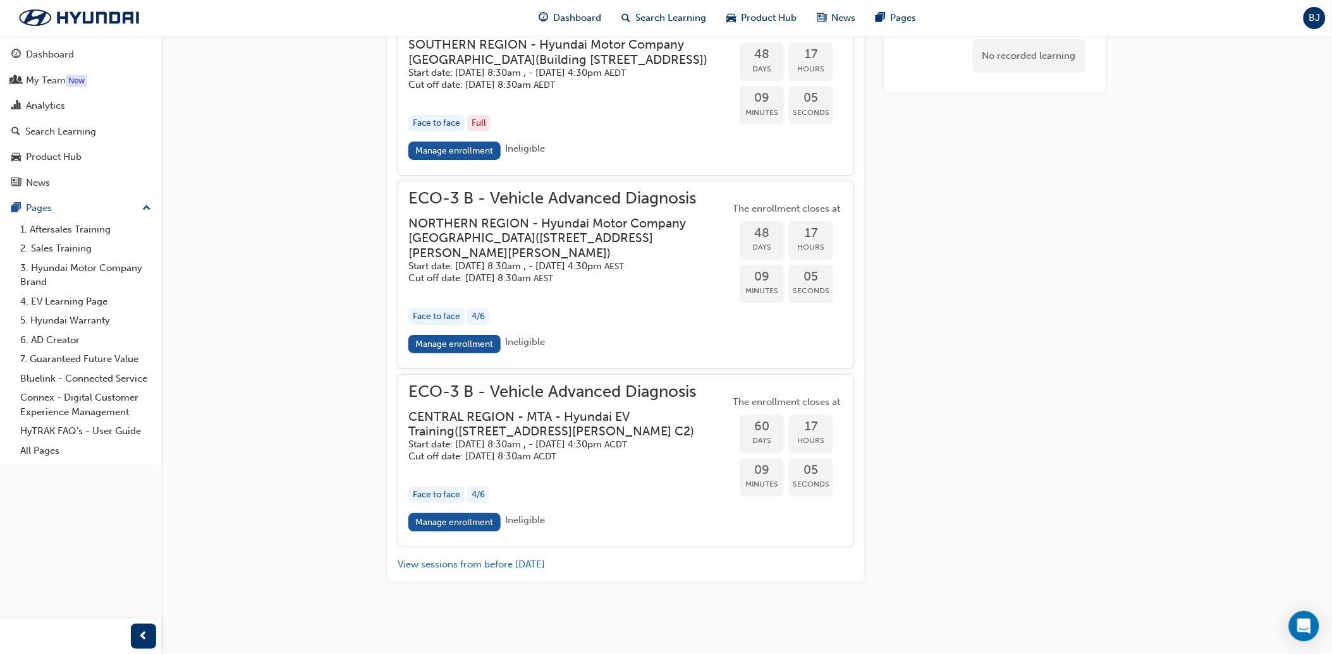
scroll to position [1493, 0]
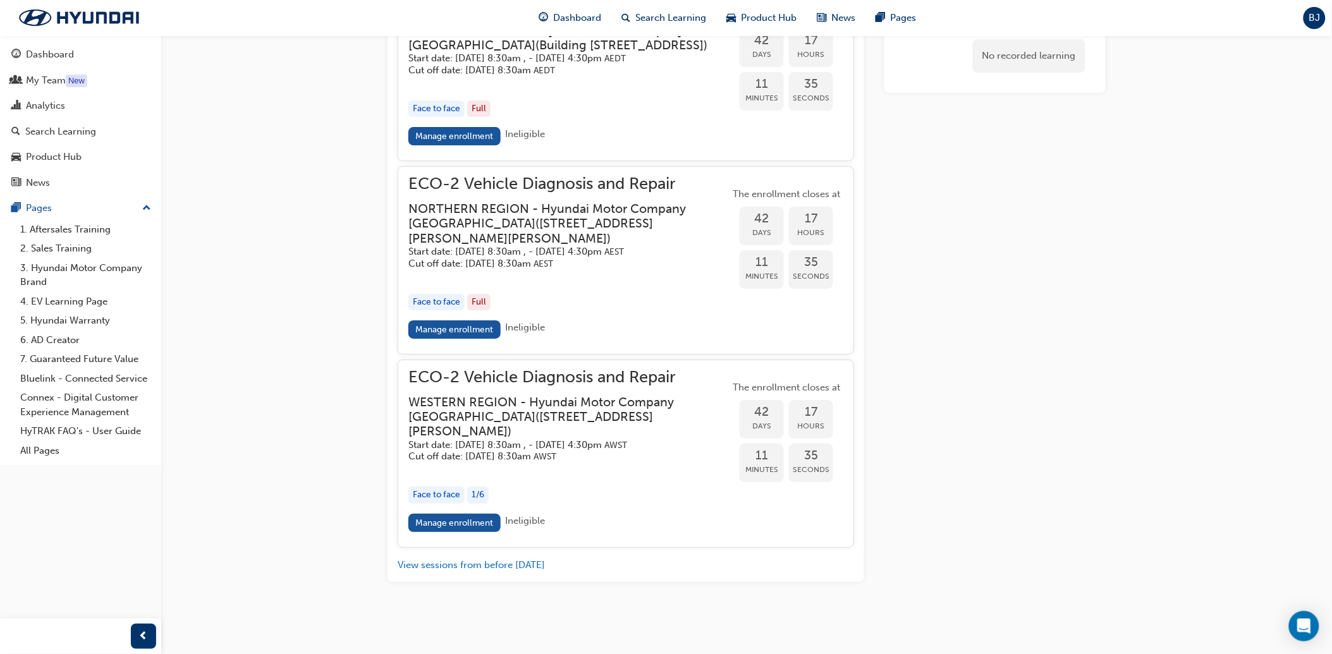
scroll to position [1567, 0]
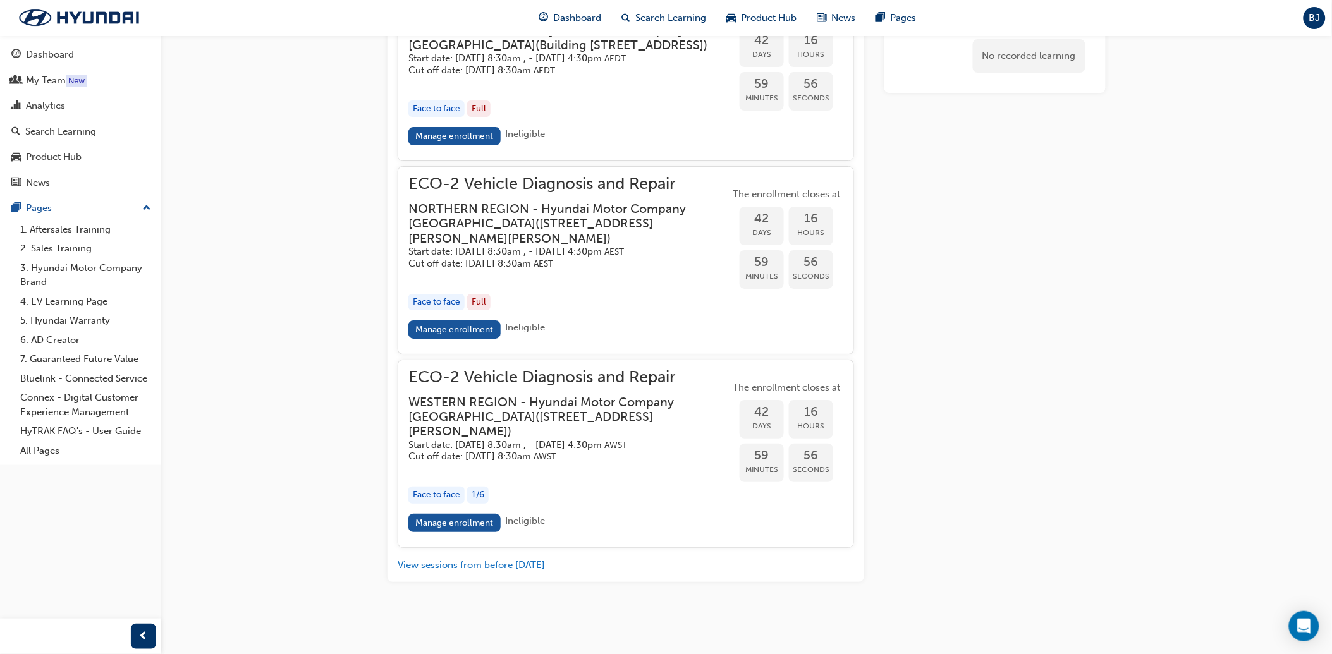
click at [437, 402] on h3 "WESTERN REGION - Hyundai Motor Company Australia ( 782 Marshall Road, Malaga WA…" at bounding box center [558, 417] width 301 height 44
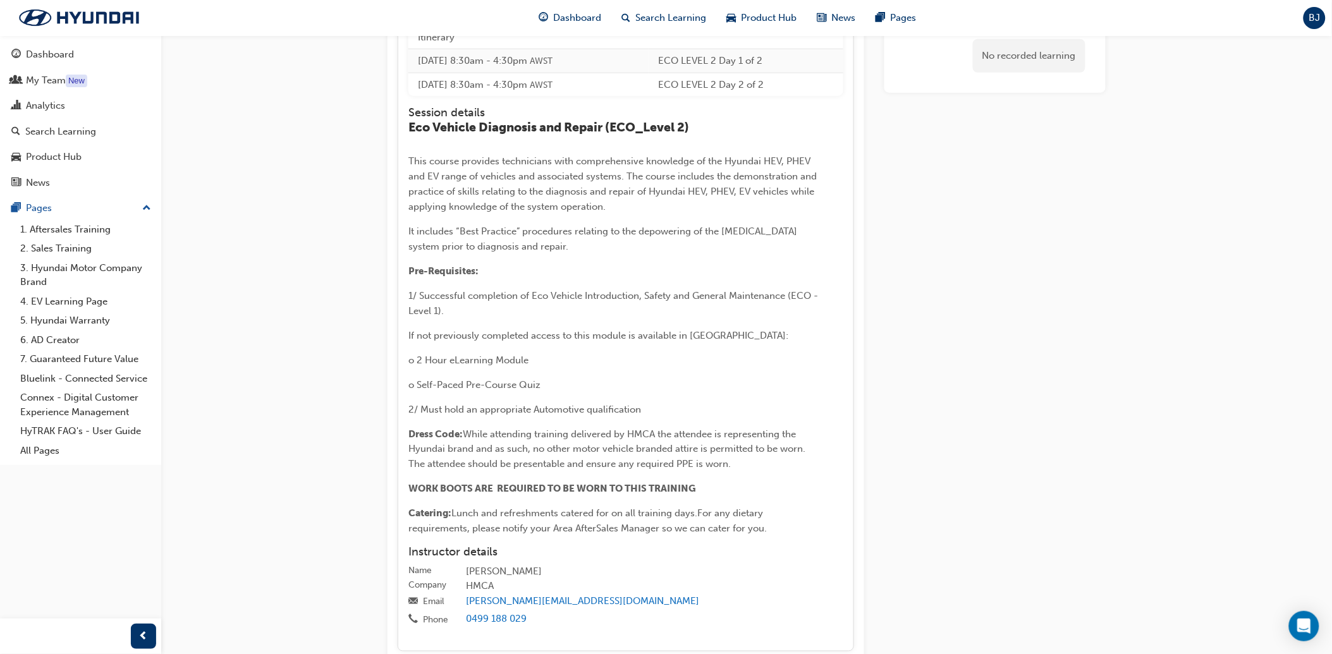
scroll to position [2282, 0]
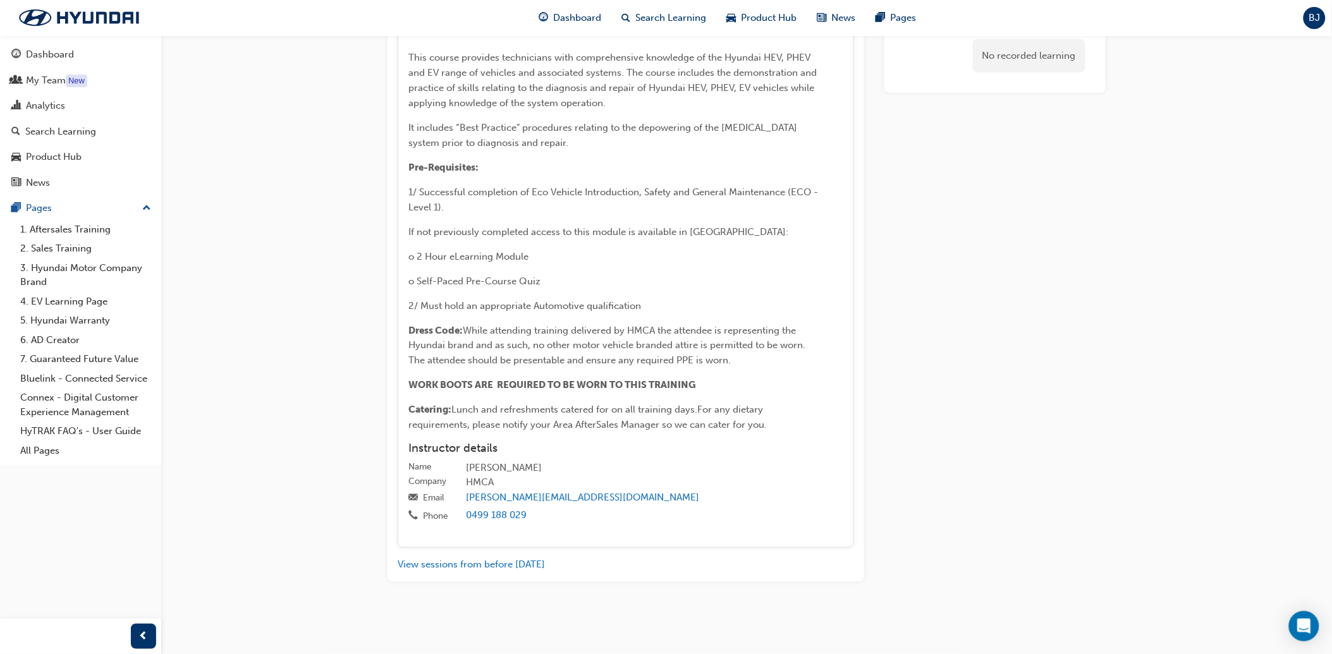
drag, startPoint x: 274, startPoint y: 469, endPoint x: 316, endPoint y: 139, distance: 332.6
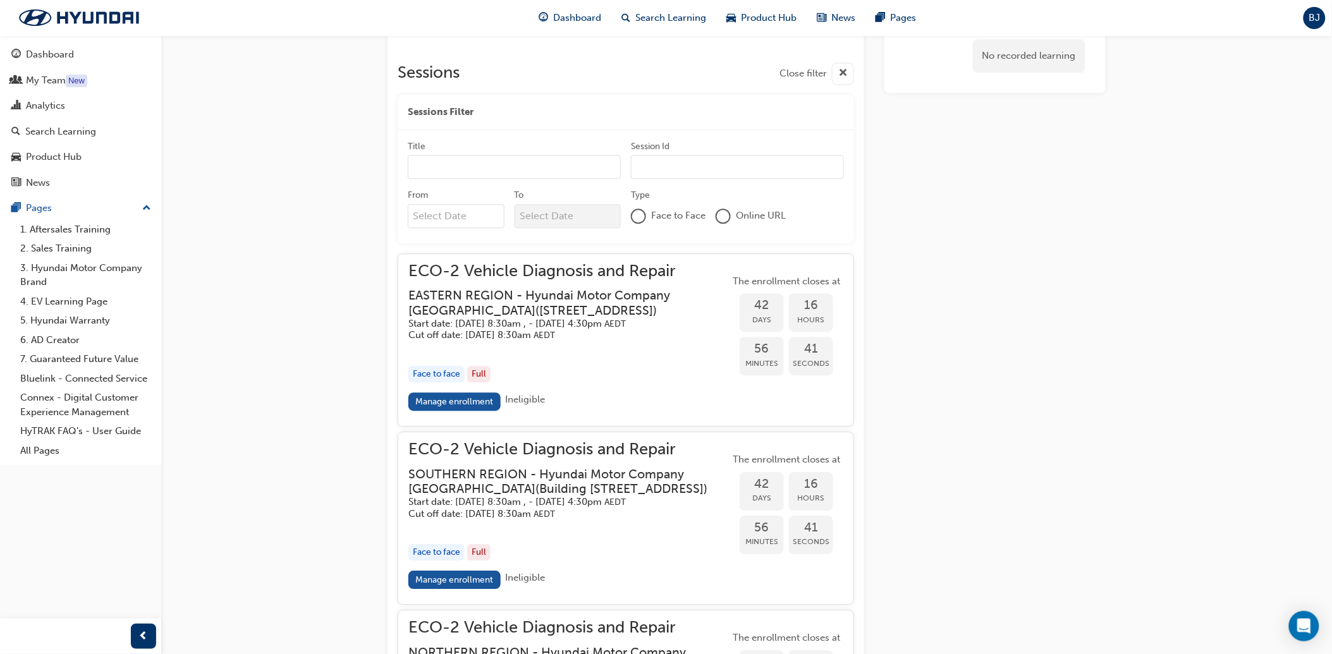
scroll to position [0, 0]
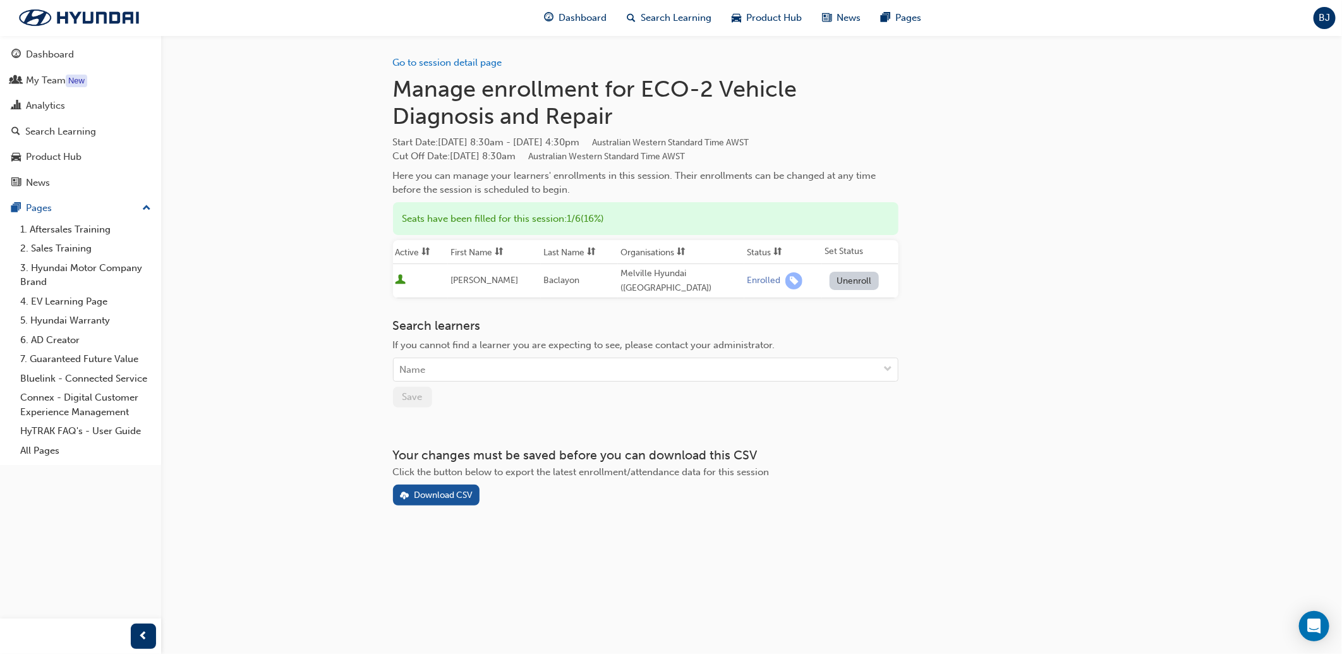
click at [1132, 110] on div "Go to session detail page Manage enrollment for ECO-2 Vehicle Diagnosis and Rep…" at bounding box center [671, 327] width 1342 height 654
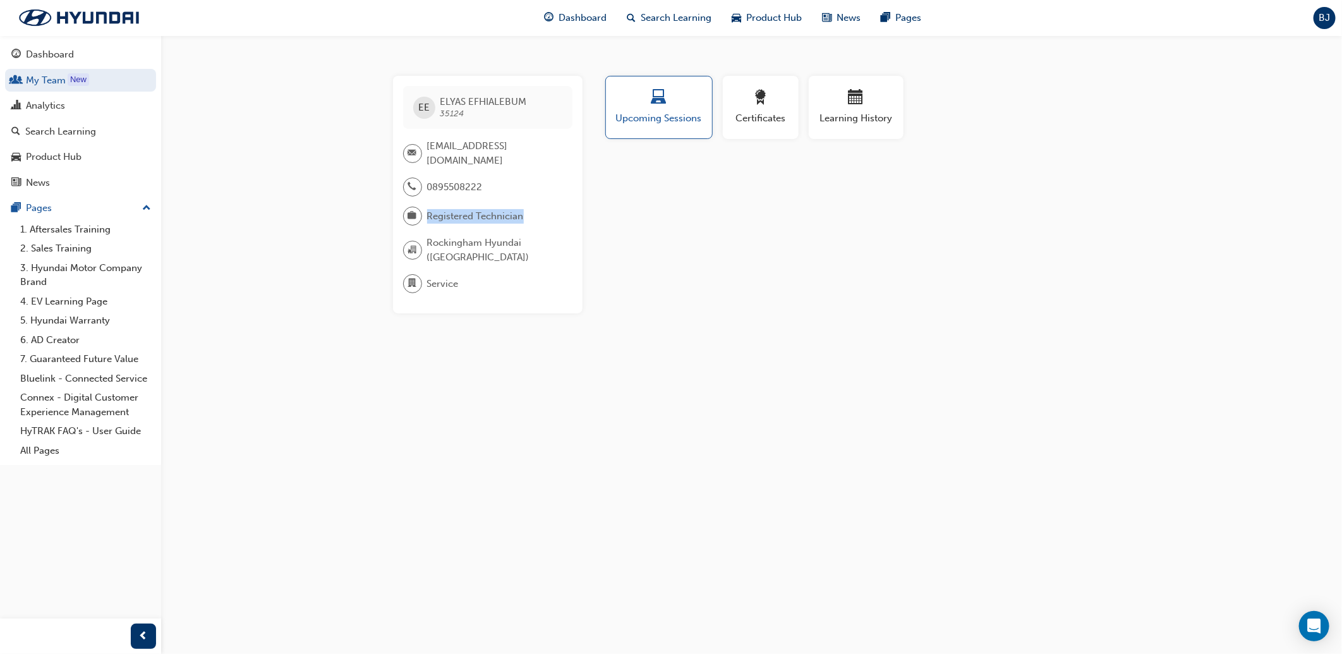
drag, startPoint x: 428, startPoint y: 203, endPoint x: 578, endPoint y: 203, distance: 149.8
click at [578, 203] on div "[PERSON_NAME] EFHIALEBUM 35124 [EMAIL_ADDRESS][DOMAIN_NAME] 0895508222 Register…" at bounding box center [488, 195] width 190 height 238
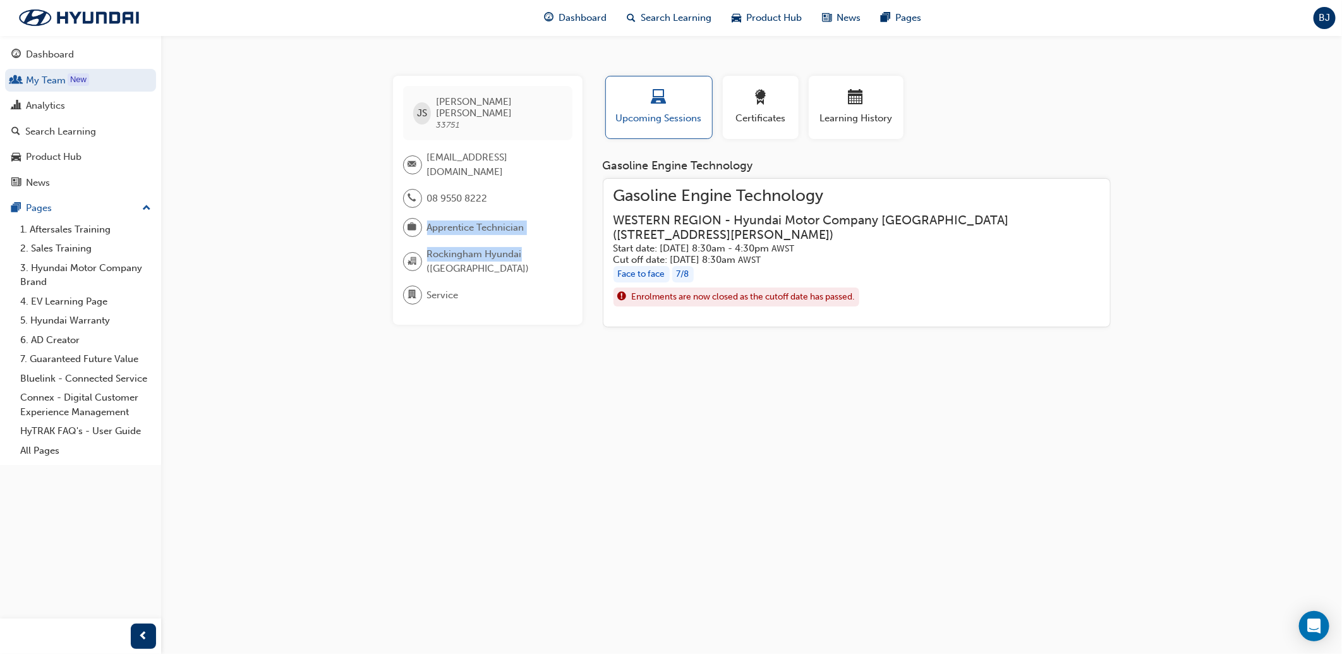
drag, startPoint x: 425, startPoint y: 207, endPoint x: 534, endPoint y: 217, distance: 109.2
click at [534, 217] on div "JS [PERSON_NAME] 33751 [EMAIL_ADDRESS][DOMAIN_NAME] 08 9550 8222 Apprentice Tec…" at bounding box center [488, 200] width 190 height 249
click at [472, 451] on div "JS Jacob Sanders 33751 jacobjsanders@outlook.com 08 9550 8222 Apprentice Techni…" at bounding box center [671, 327] width 1342 height 654
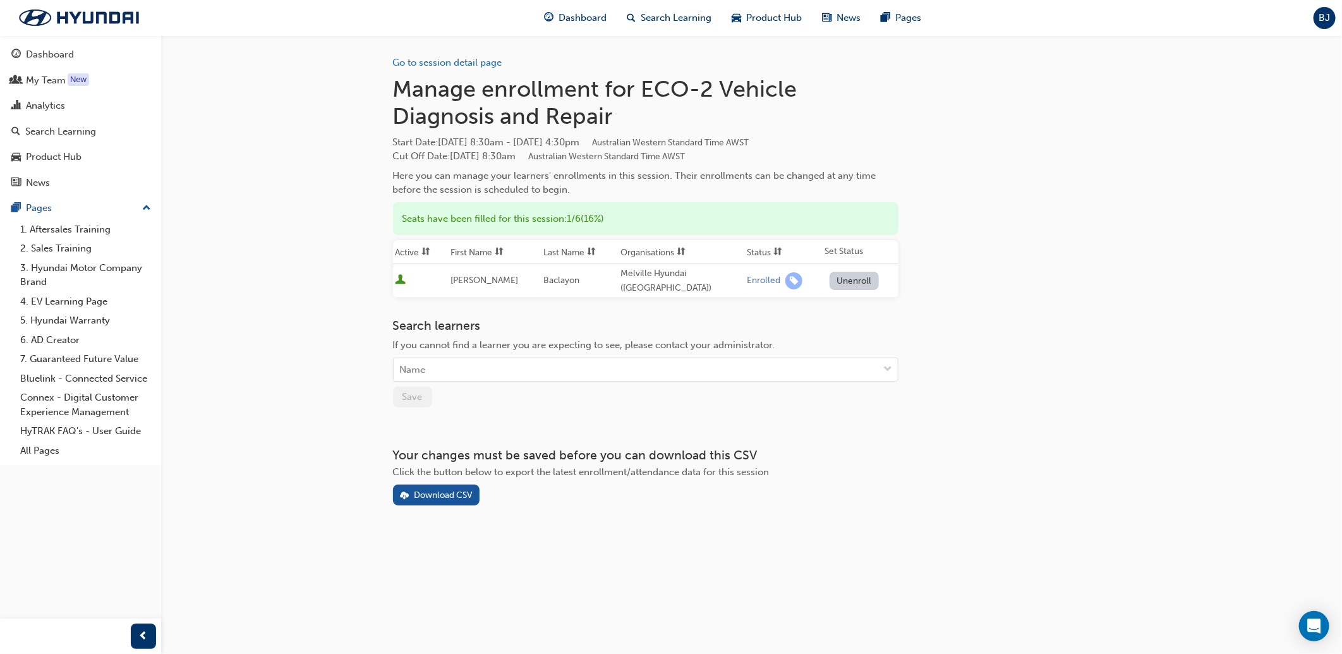
click at [298, 351] on div "Go to session detail page Manage enrollment for ECO-2 Vehicle Diagnosis and Rep…" at bounding box center [671, 327] width 1342 height 654
click at [291, 220] on div "Go to session detail page Manage enrollment for ECO-2 Vehicle Diagnosis and Rep…" at bounding box center [671, 327] width 1342 height 654
click at [55, 82] on div "My Team" at bounding box center [46, 80] width 40 height 15
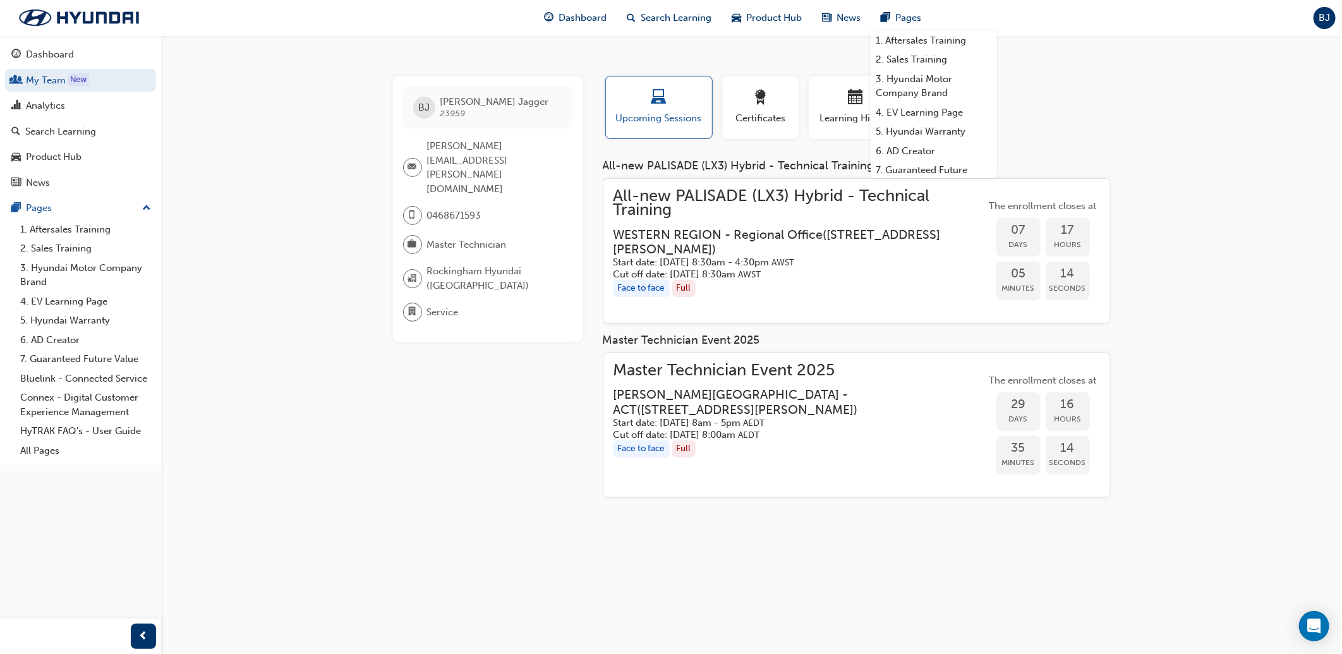
click at [1196, 319] on div "BJ Braden Jagger 23959 braden.jagger@gmail.com 0468671593 Master Technician Roc…" at bounding box center [671, 327] width 1342 height 654
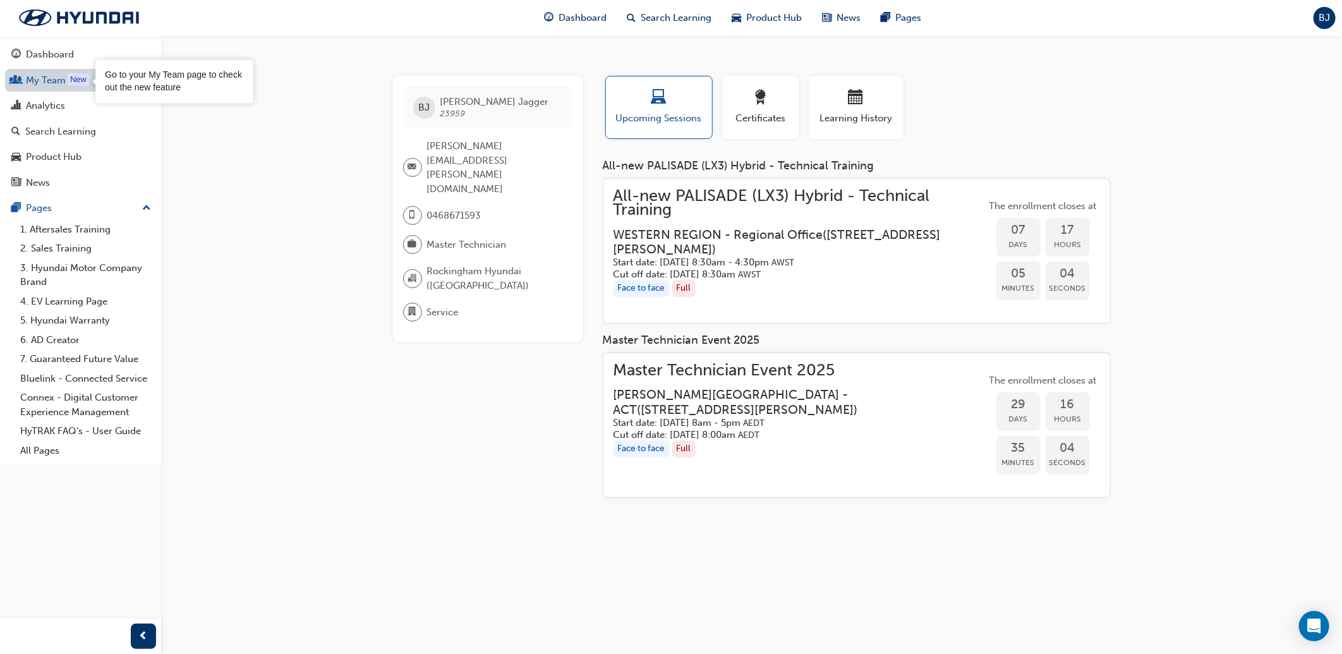
click at [70, 83] on div "New" at bounding box center [78, 79] width 21 height 13
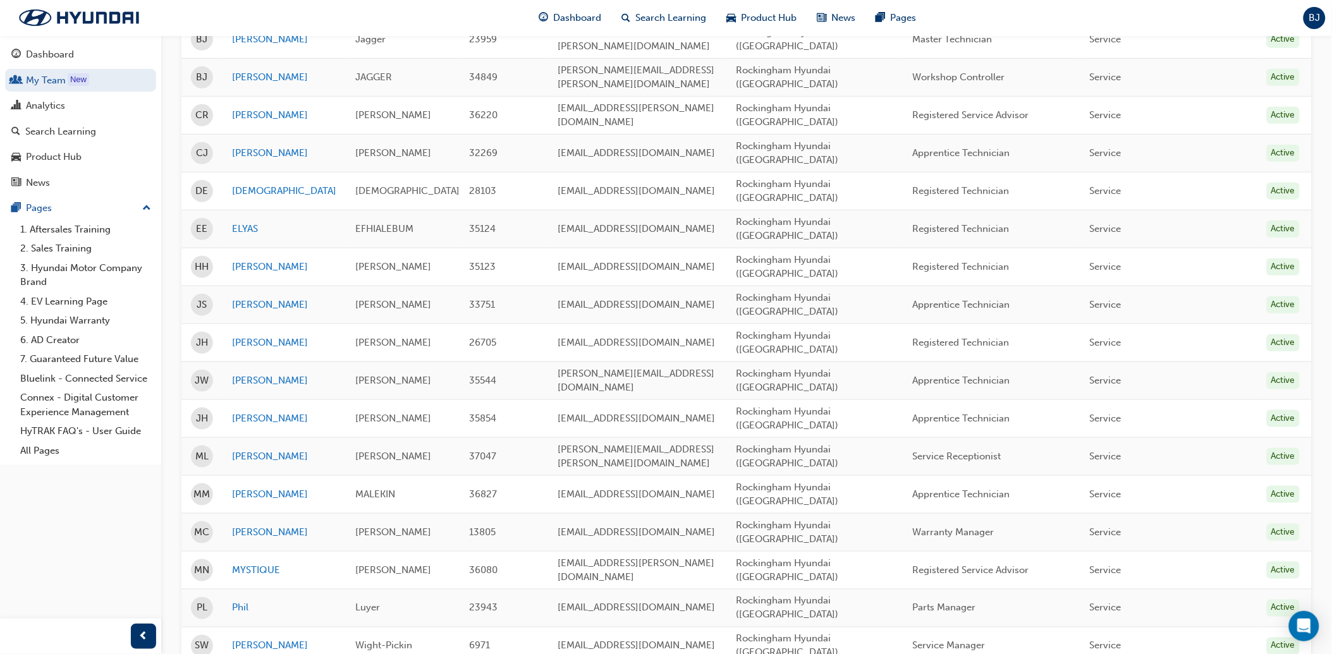
scroll to position [281, 0]
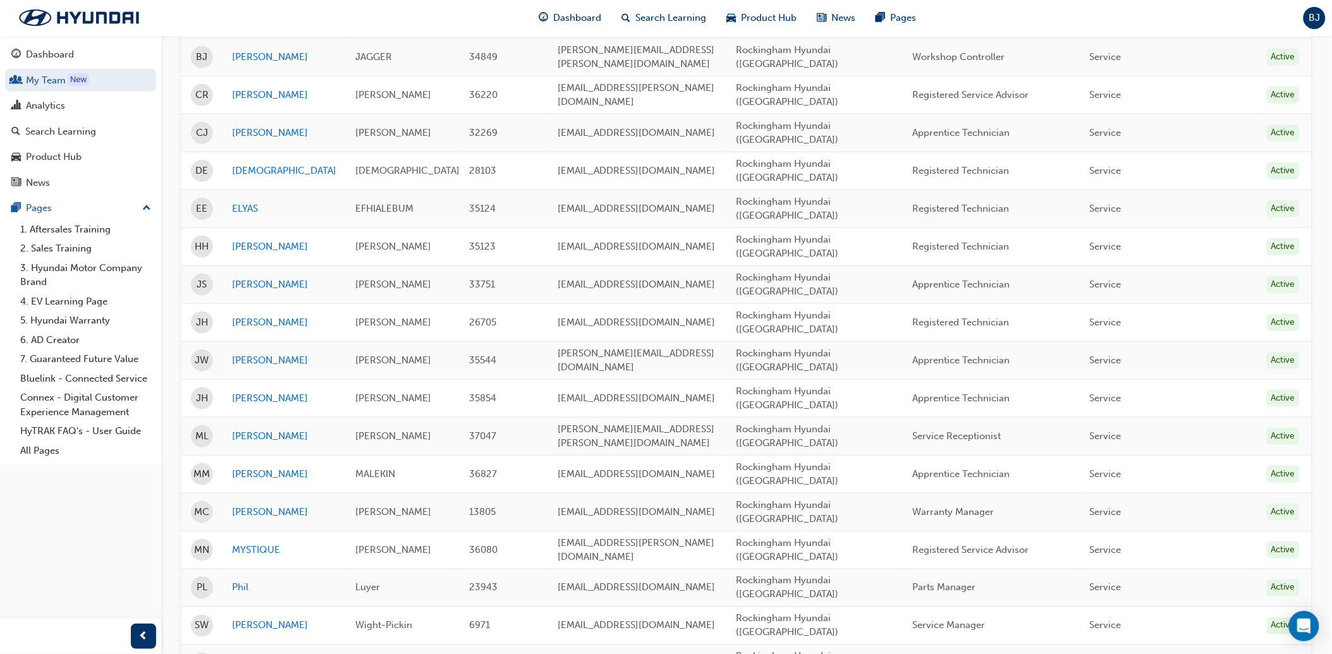
click at [239, 653] on link "[PERSON_NAME]" at bounding box center [284, 664] width 104 height 15
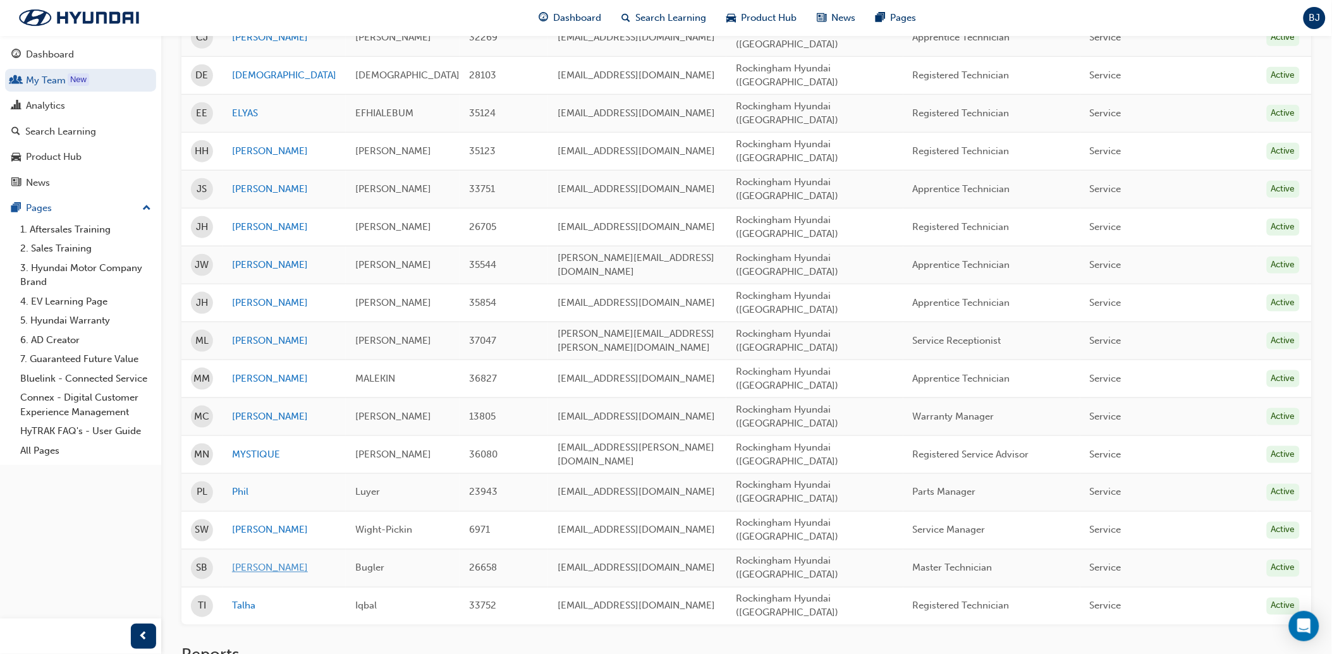
scroll to position [377, 0]
click at [238, 599] on link "Talha" at bounding box center [284, 606] width 104 height 15
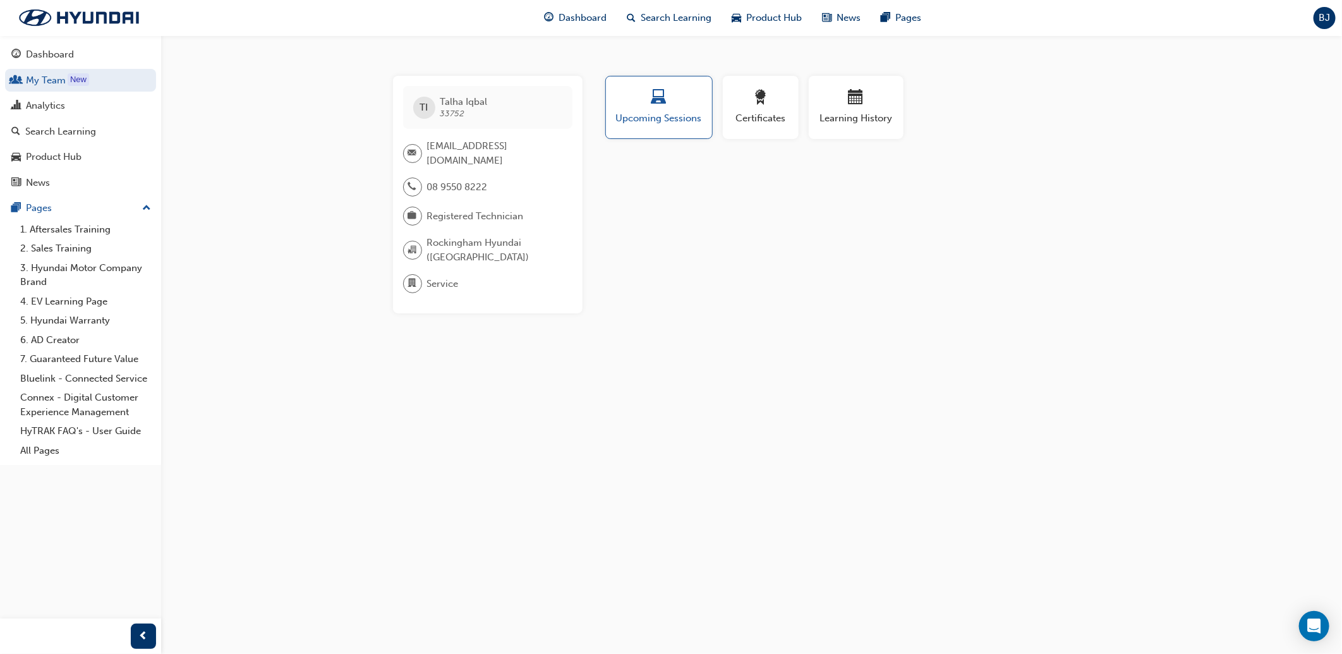
click at [729, 514] on div "TI Talha Iqbal 33752 talhach533@gmail.com 08 9550 8222 Registered Technician Ro…" at bounding box center [671, 327] width 1342 height 654
click at [65, 81] on link "My Team New" at bounding box center [80, 80] width 151 height 23
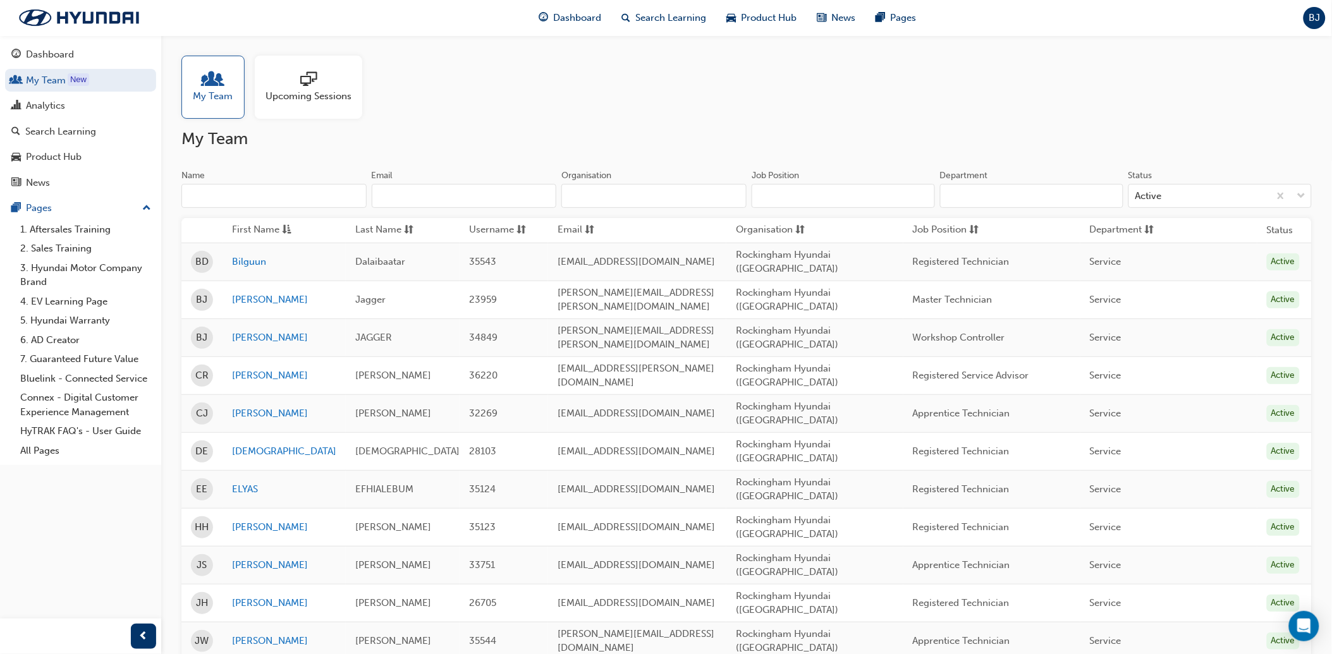
click at [952, 228] on span "Job Position" at bounding box center [940, 230] width 54 height 16
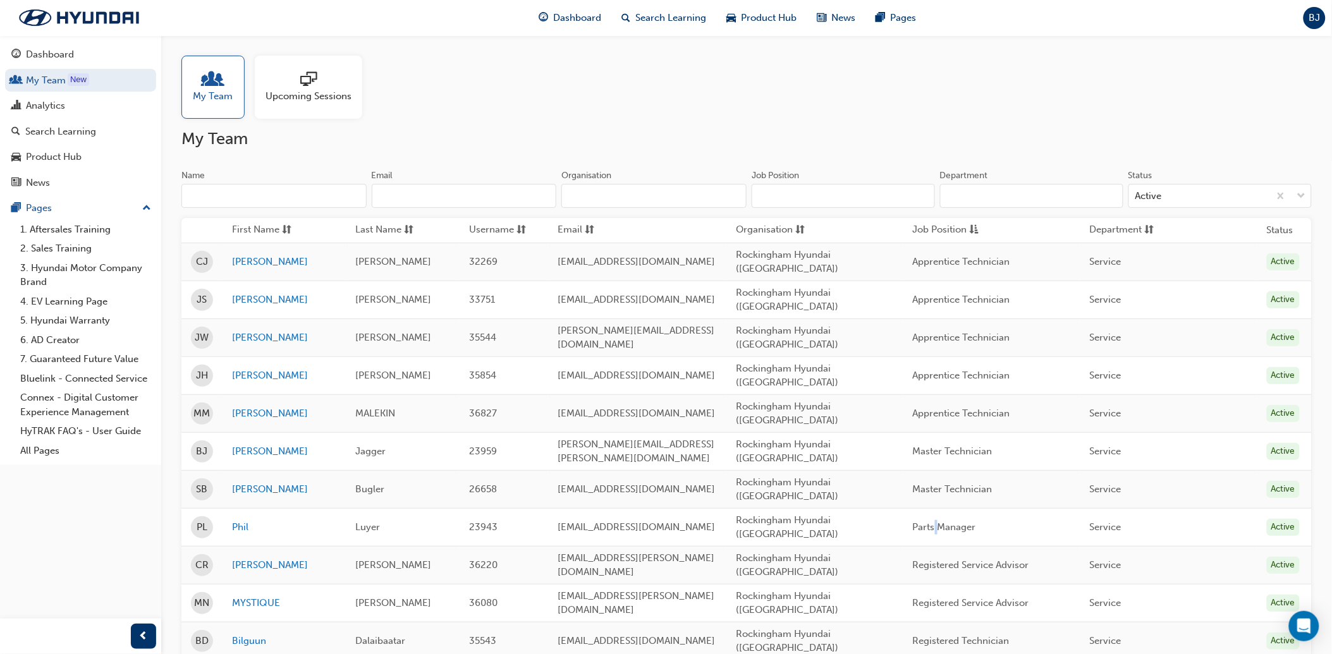
click at [943, 521] on span "Parts Manager" at bounding box center [944, 526] width 63 height 11
click at [887, 106] on div "My Team Upcoming Sessions" at bounding box center [746, 87] width 1130 height 63
click at [95, 111] on div "Analytics" at bounding box center [80, 106] width 138 height 16
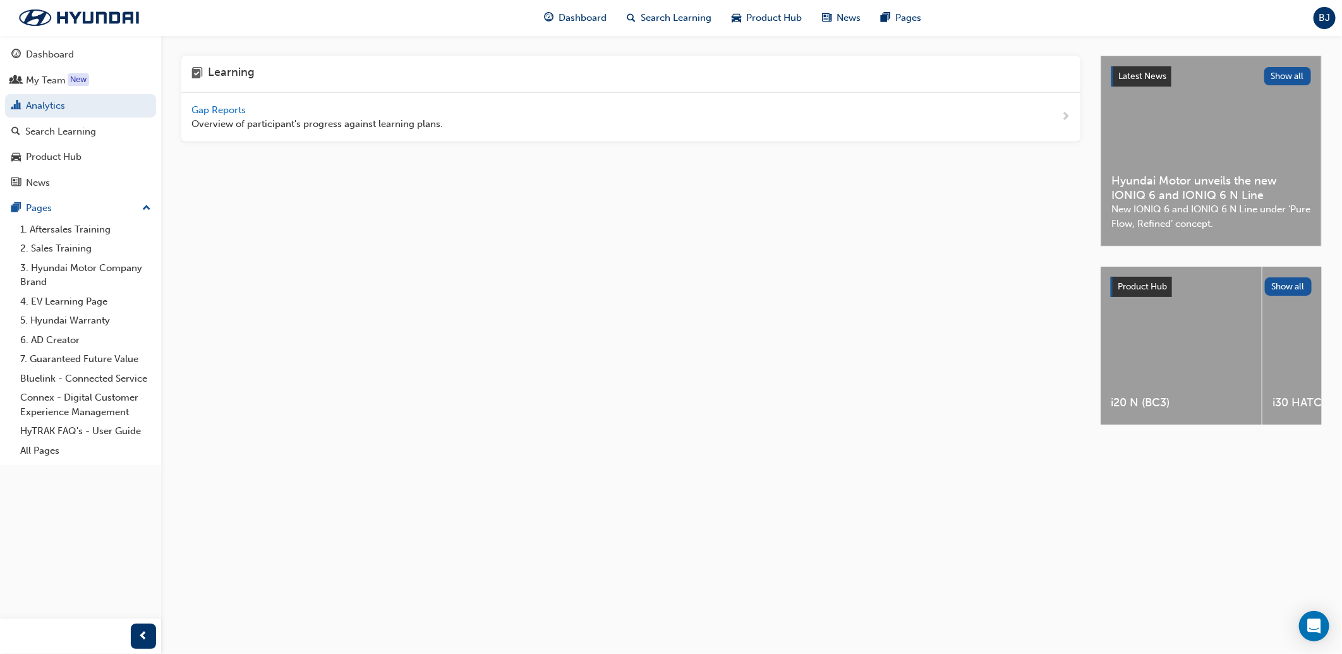
click at [240, 110] on span "Gap Reports" at bounding box center [219, 109] width 57 height 11
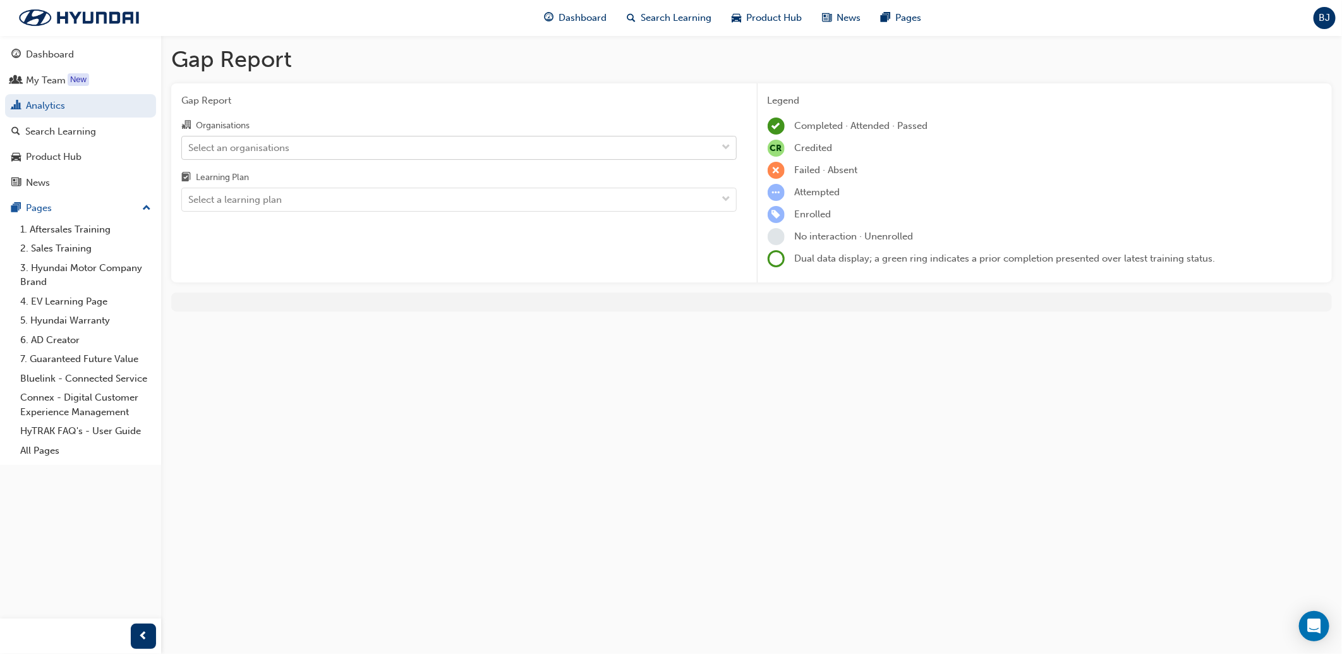
click at [247, 144] on div "Select an organisations" at bounding box center [238, 147] width 101 height 15
click at [190, 144] on input "Organisations Select an organisations" at bounding box center [188, 147] width 1 height 11
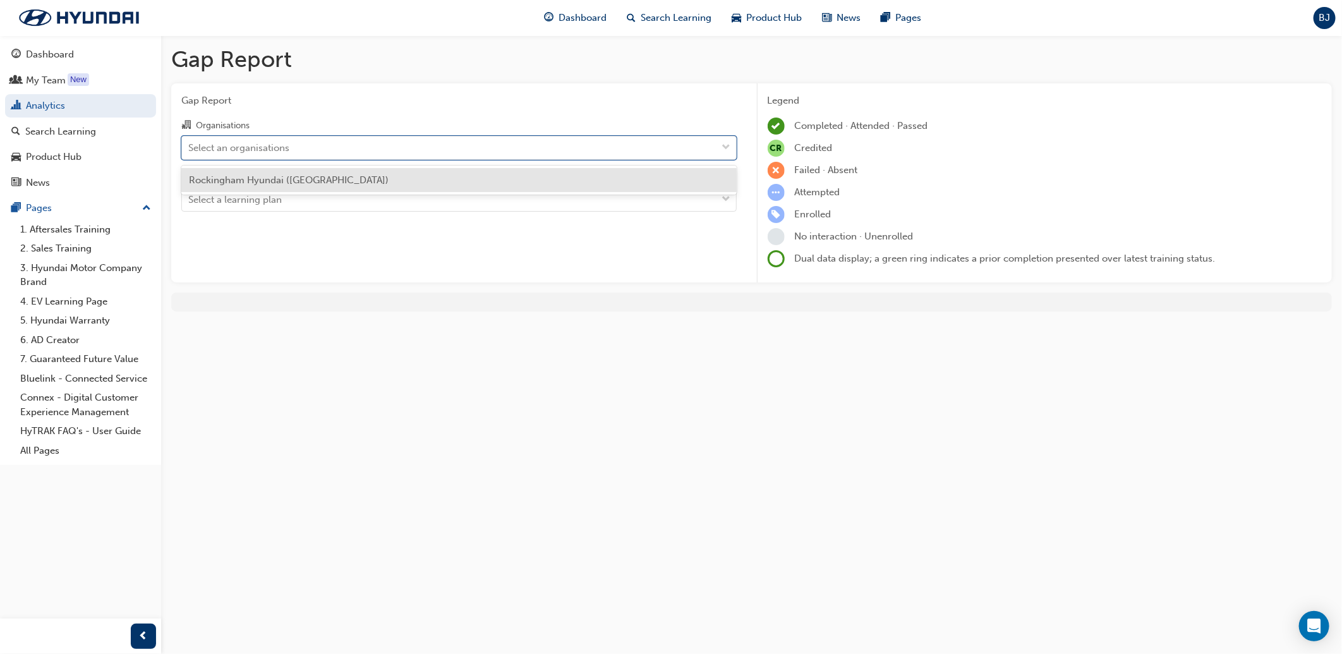
click at [266, 181] on span "Rockingham Hyundai (Rockingham)" at bounding box center [289, 179] width 200 height 11
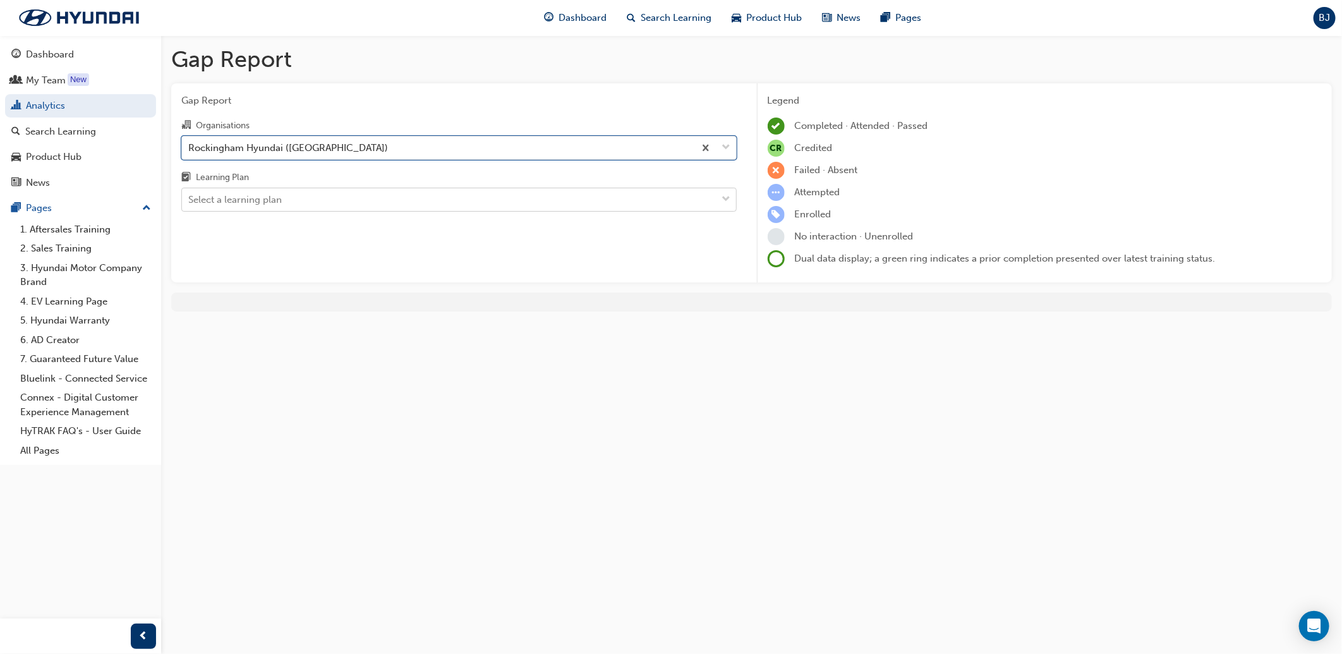
click at [285, 210] on div "Select a learning plan" at bounding box center [449, 200] width 535 height 22
click at [190, 205] on input "Learning Plan Select a learning plan" at bounding box center [188, 199] width 1 height 11
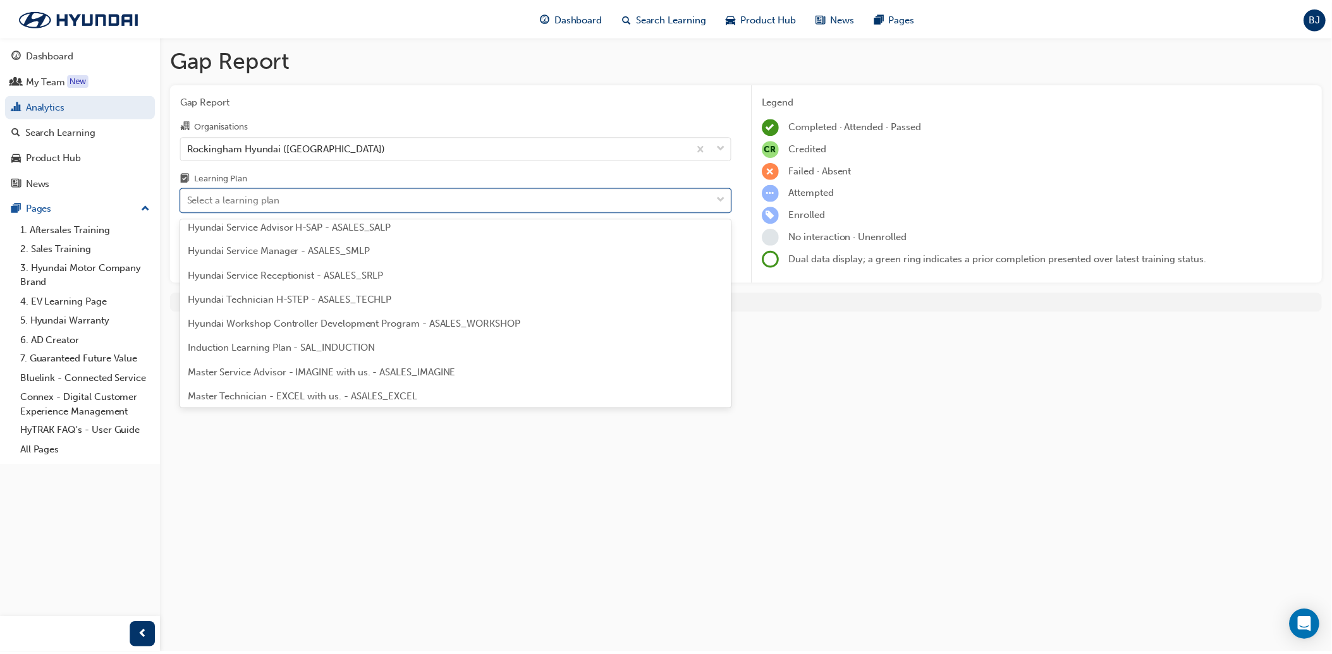
scroll to position [421, 0]
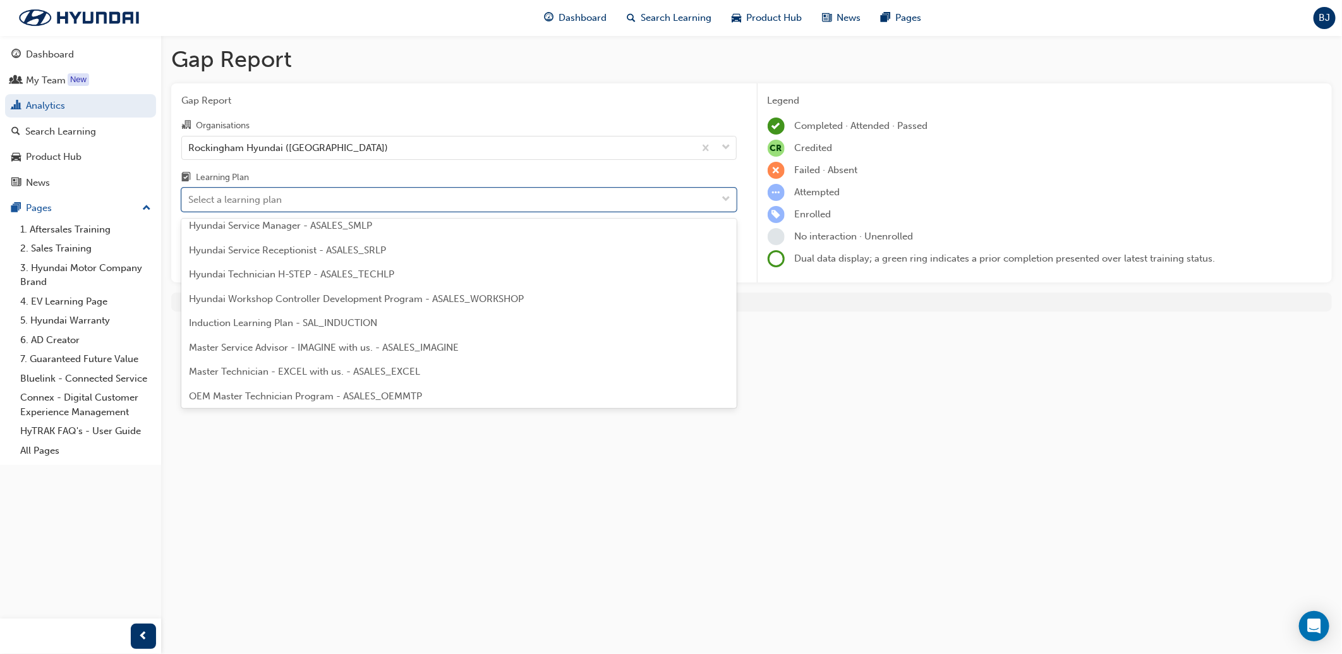
click at [307, 269] on span "Hyundai Technician H-STEP - ASALES_TECHLP" at bounding box center [291, 274] width 205 height 11
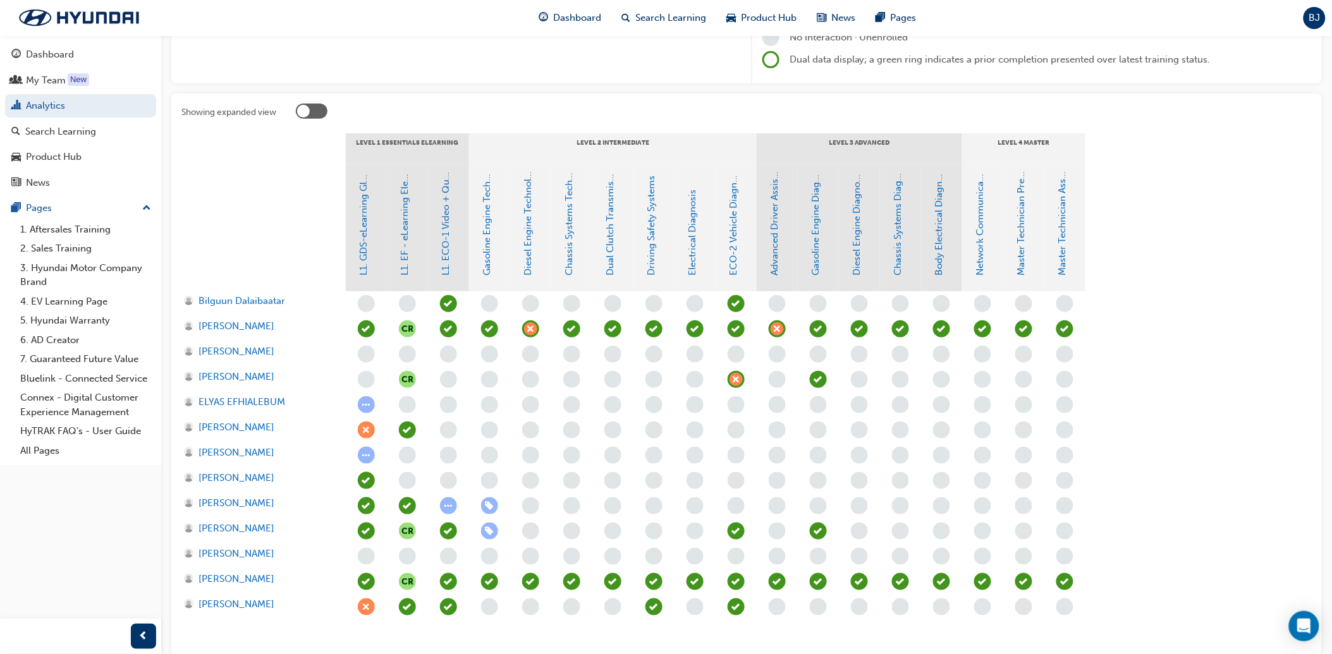
scroll to position [270, 0]
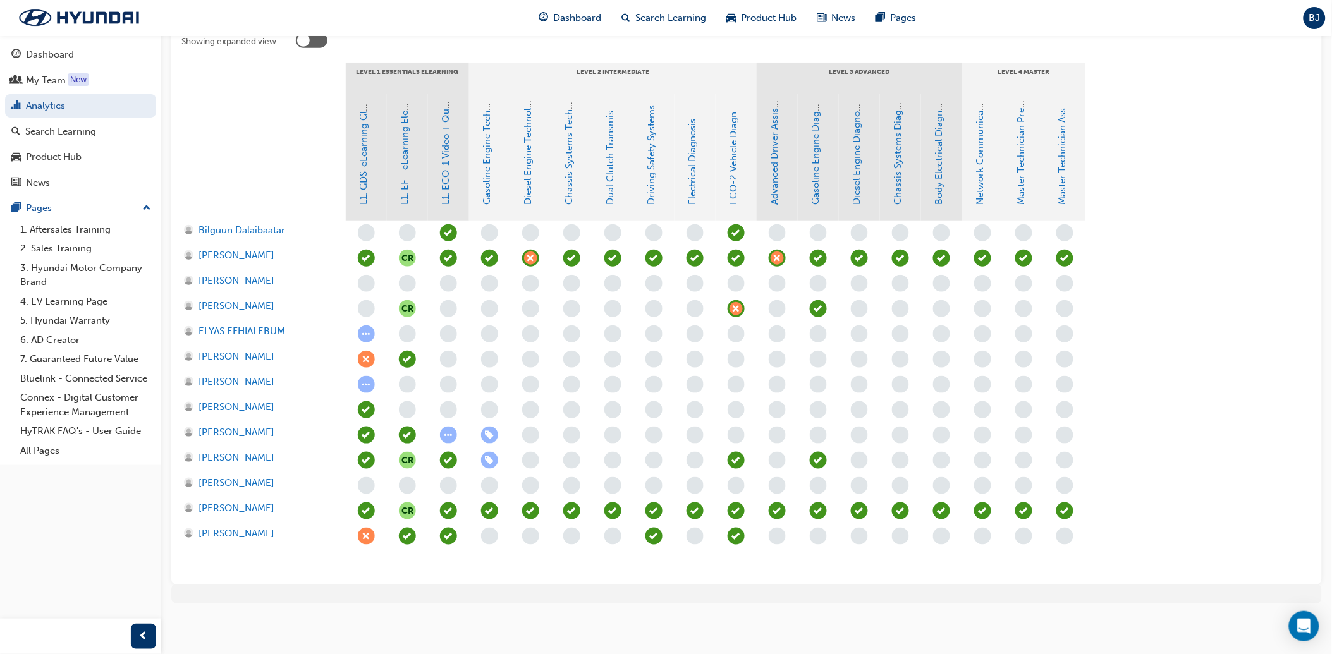
click at [1155, 295] on section "LEVEL 1 Essentials eLearning LEVEL 2 Intermediate LEVEL 3 Advanced LEVEL 4 Mast…" at bounding box center [746, 319] width 1130 height 512
click at [1178, 262] on section "LEVEL 1 Essentials eLearning LEVEL 2 Intermediate LEVEL 3 Advanced LEVEL 4 Mast…" at bounding box center [746, 319] width 1130 height 512
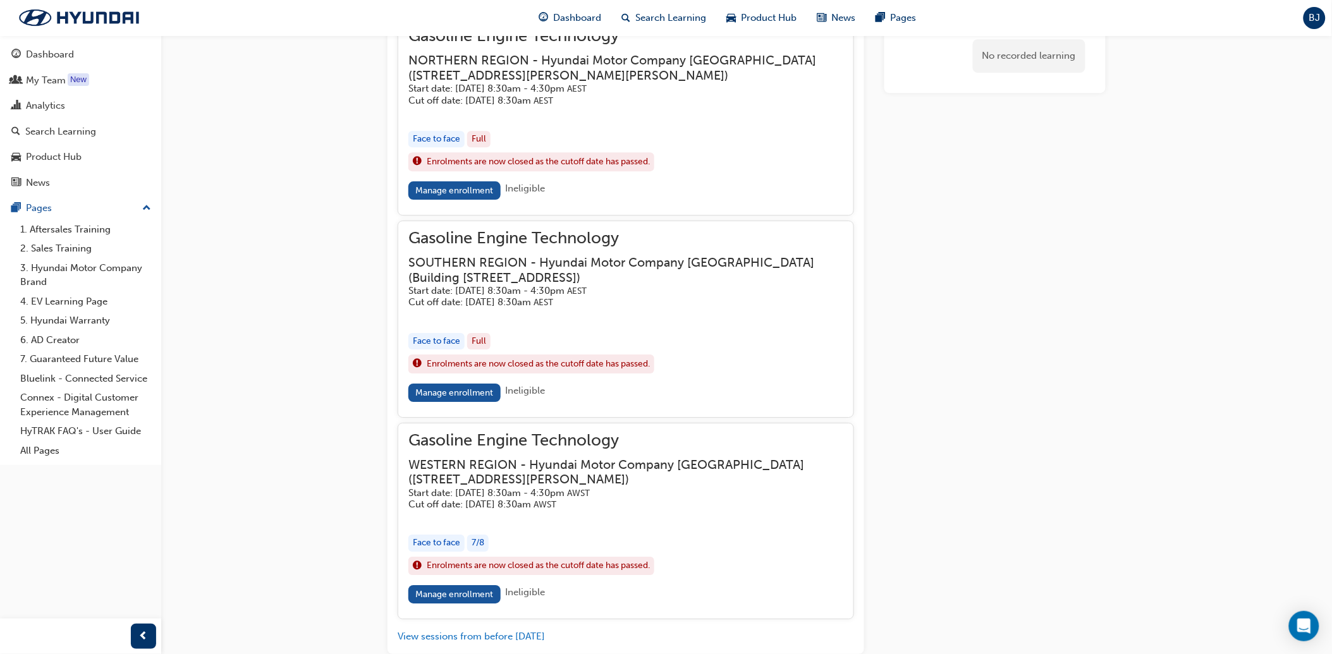
scroll to position [1385, 0]
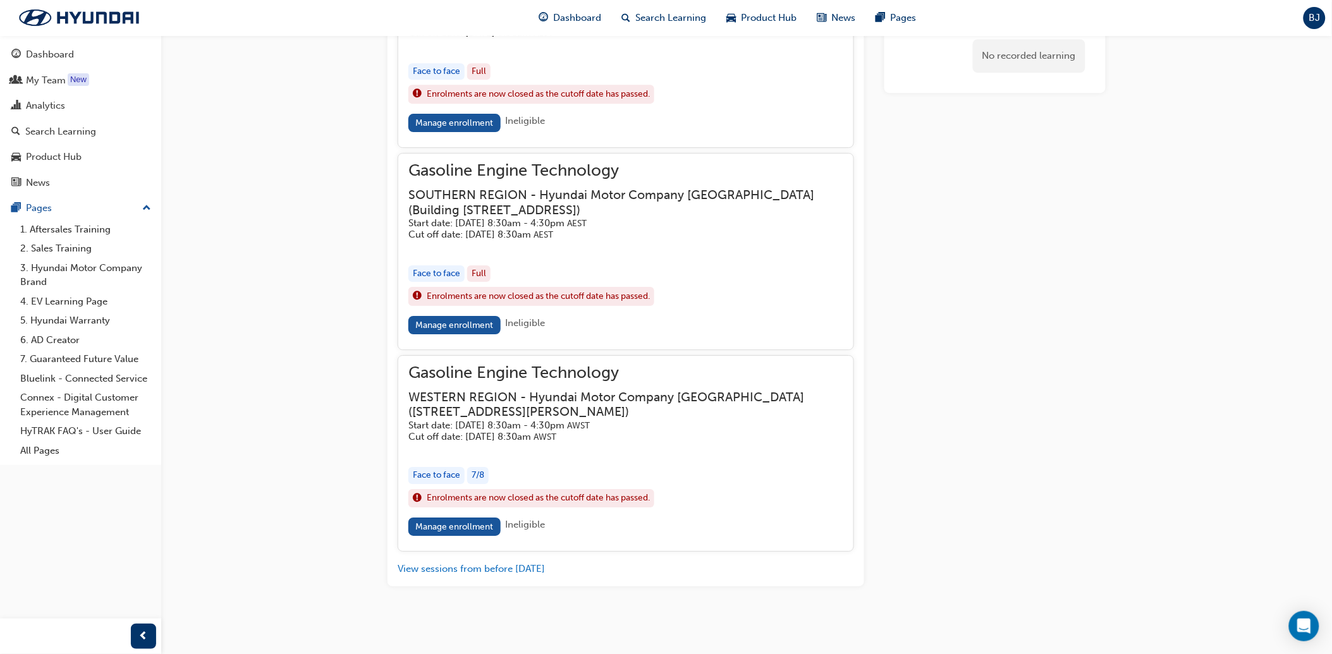
click at [487, 398] on h3 "WESTERN REGION - Hyundai Motor Company [GEOGRAPHIC_DATA] ( [STREET_ADDRESS][PER…" at bounding box center [615, 405] width 415 height 30
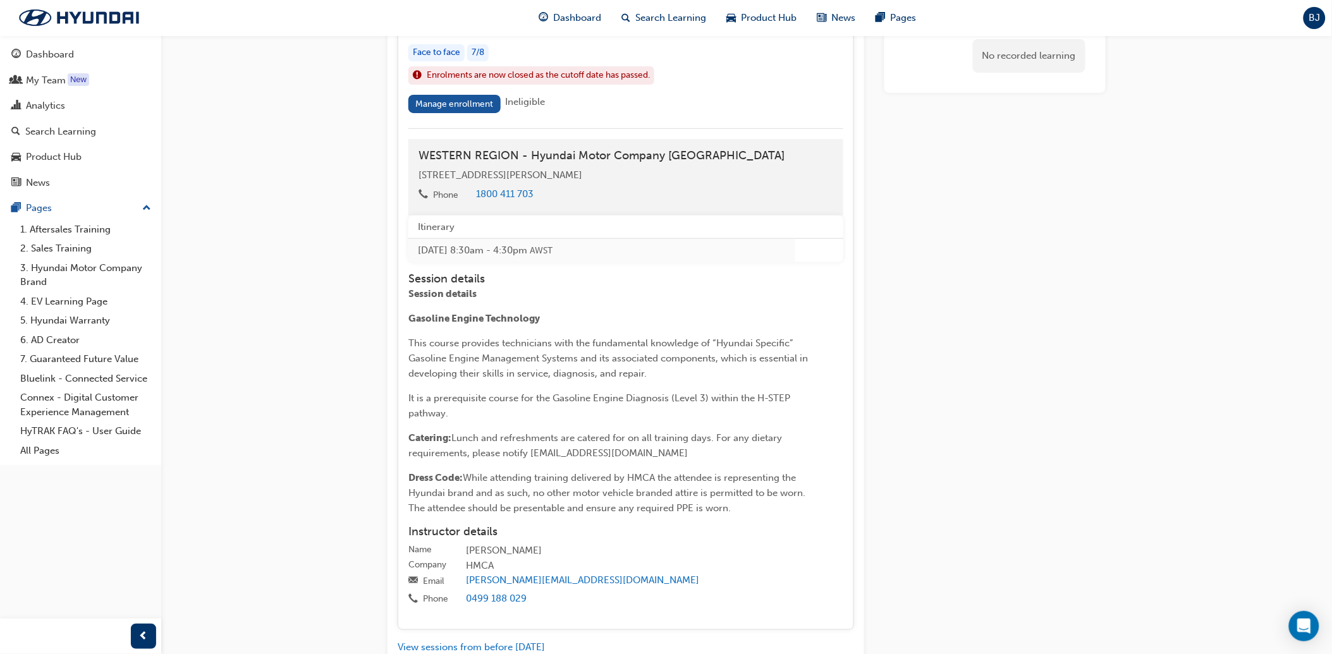
scroll to position [1397, 0]
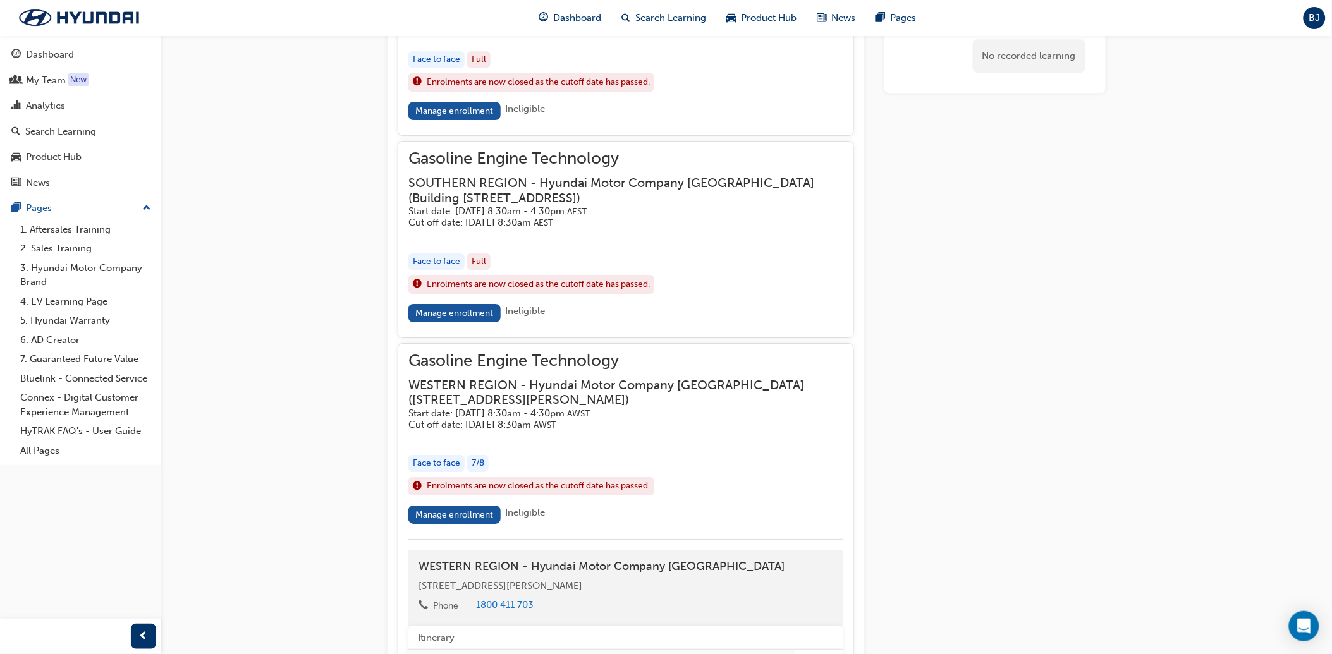
click at [466, 464] on div "Face to face 7 / 8" at bounding box center [625, 463] width 435 height 17
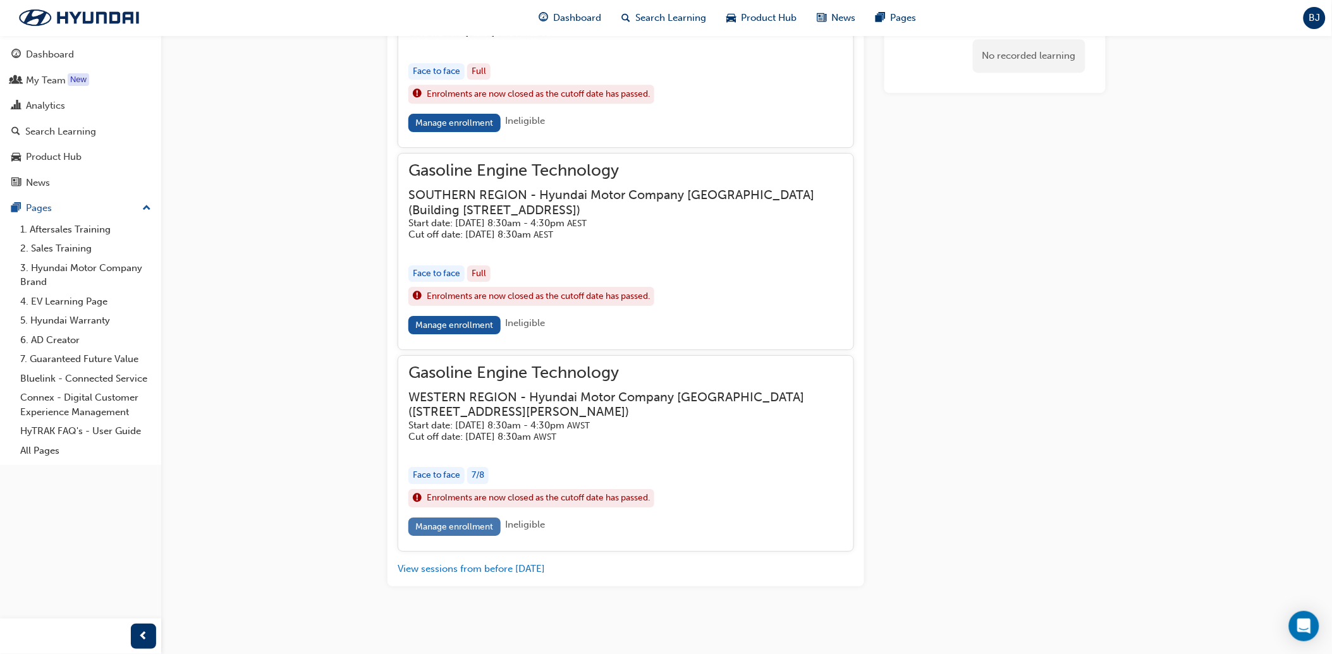
click at [441, 525] on link "Manage enrollment" at bounding box center [454, 527] width 92 height 18
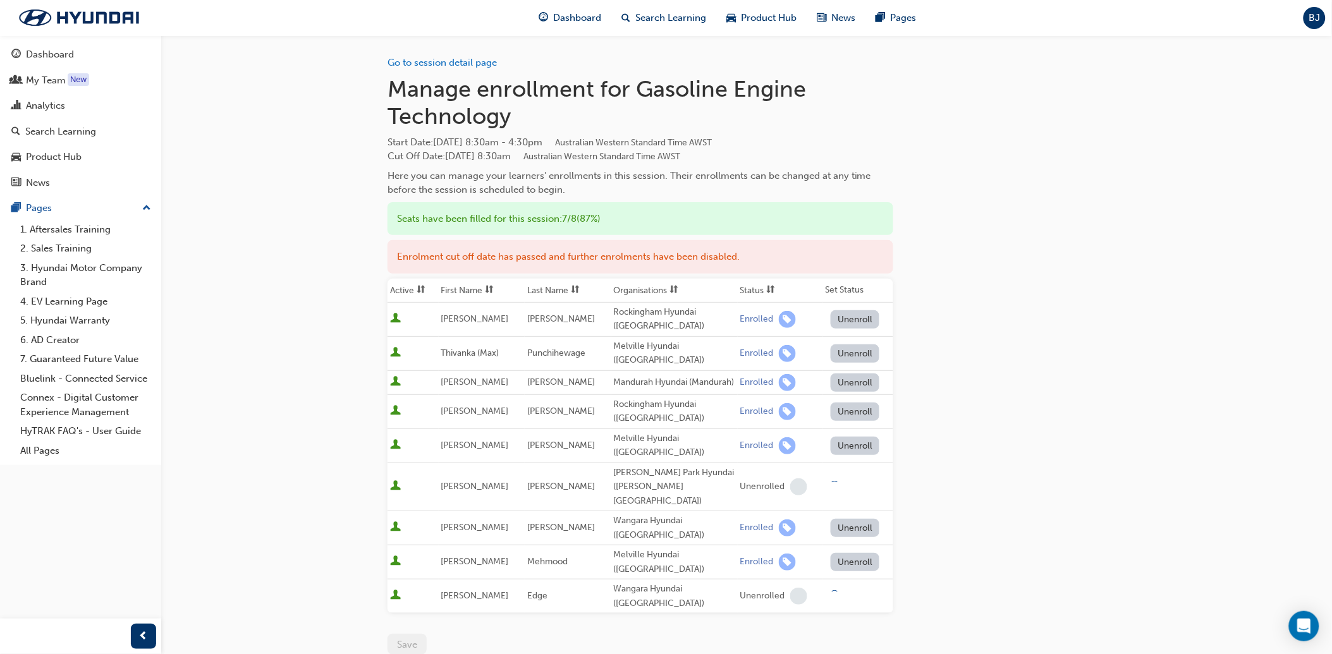
scroll to position [70, 0]
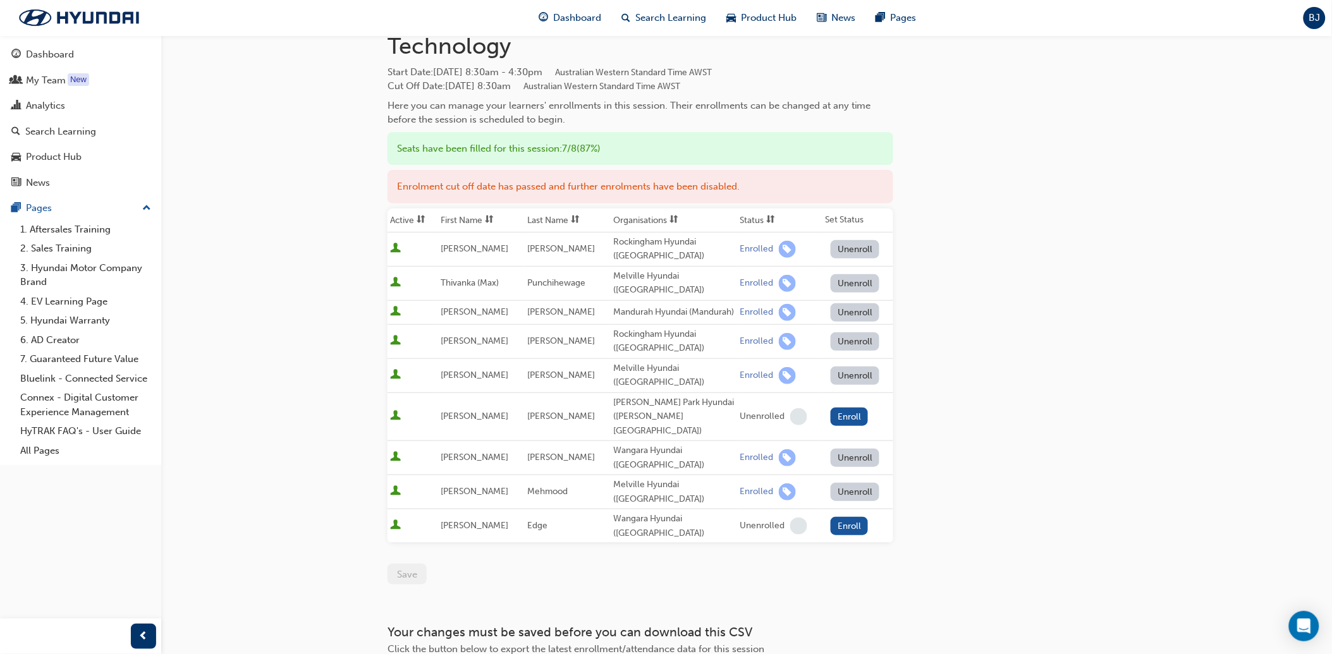
click at [772, 564] on div "Save" at bounding box center [640, 574] width 506 height 21
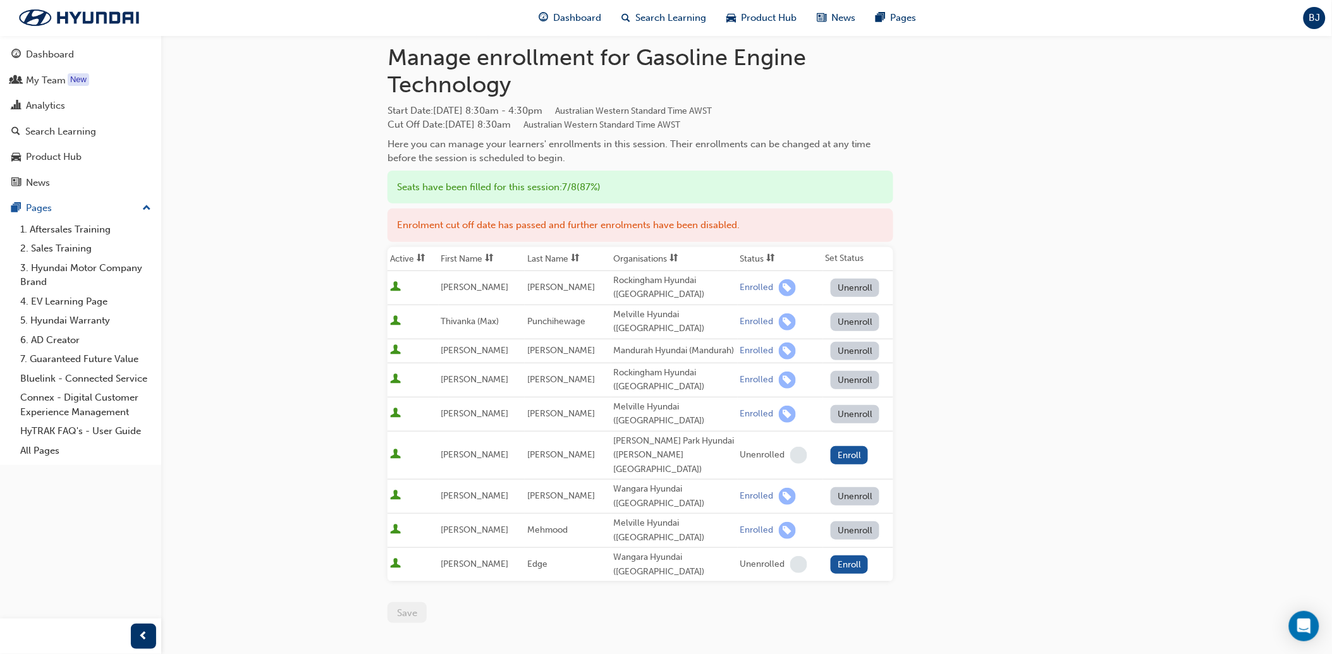
scroll to position [0, 0]
